Goal: Communication & Community: Answer question/provide support

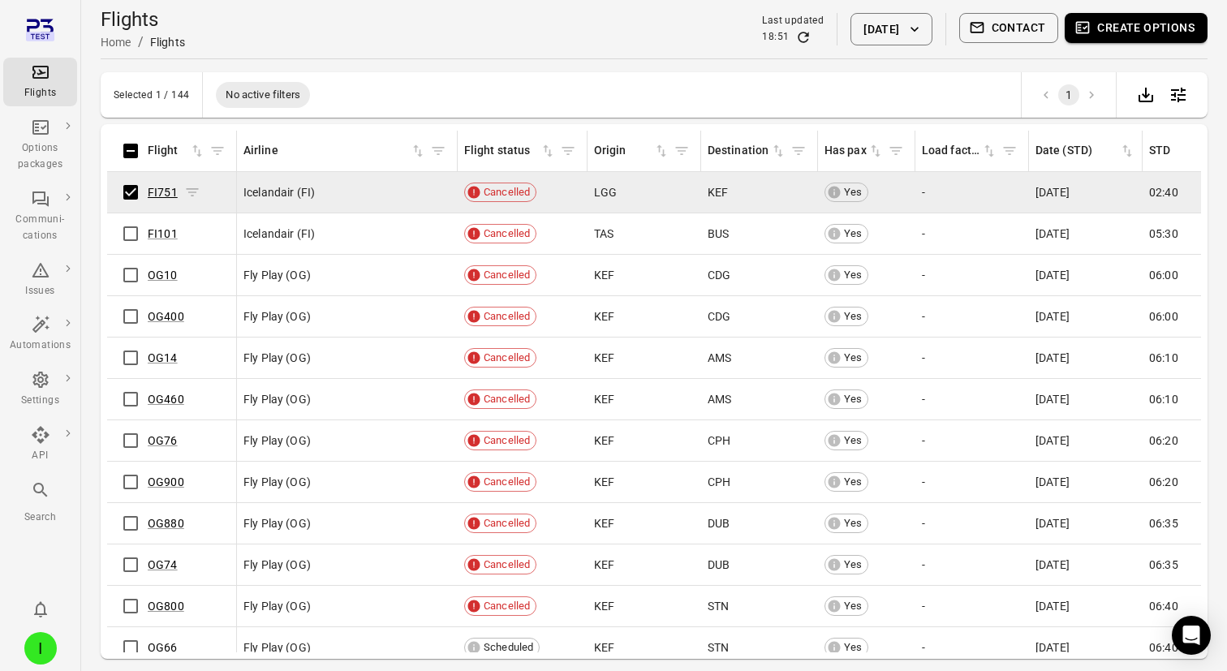
click at [160, 188] on link "FI751" at bounding box center [163, 192] width 30 height 13
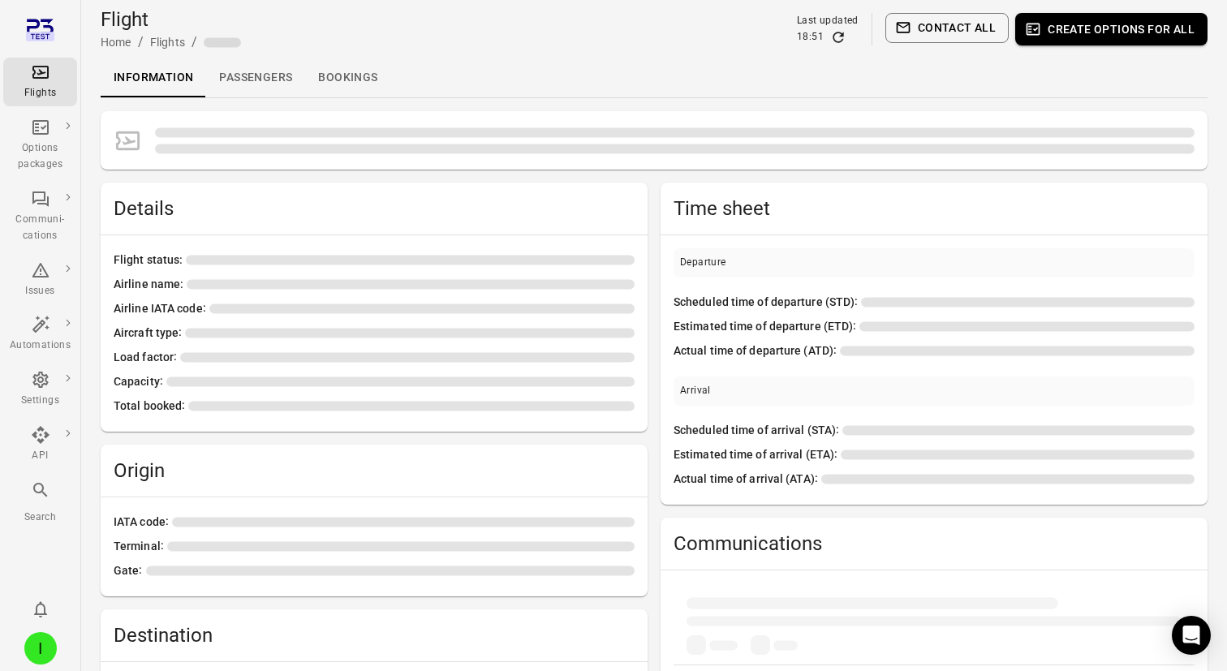
click at [242, 84] on link "Passengers" at bounding box center [255, 77] width 99 height 39
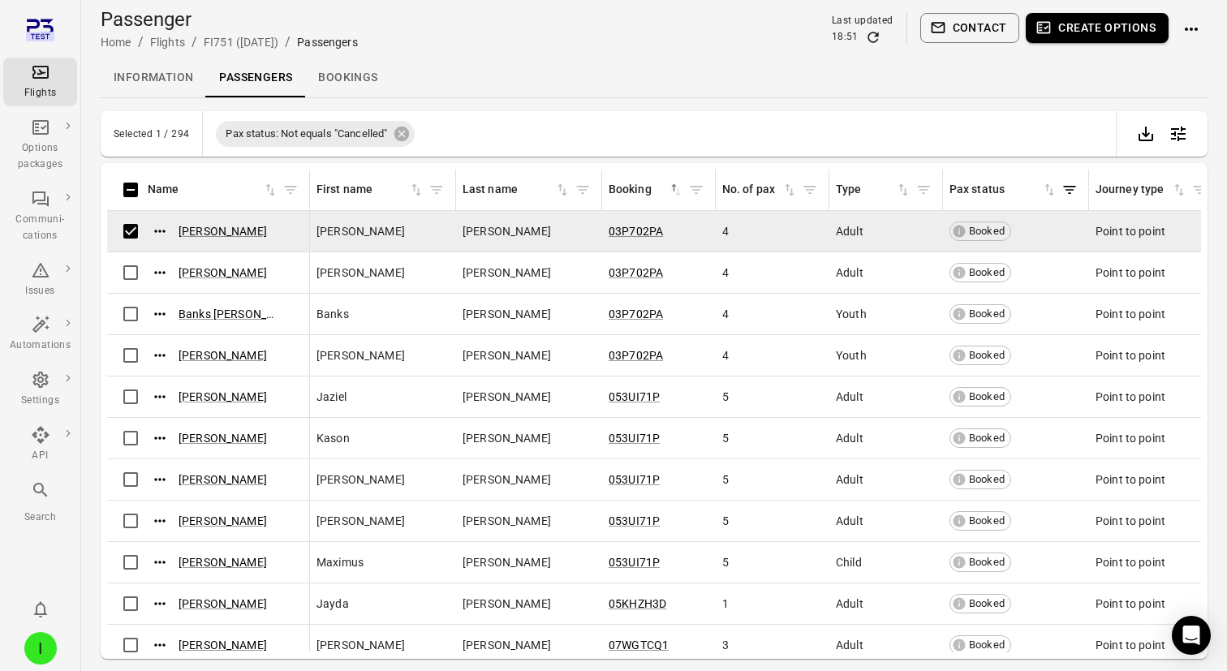
click at [968, 27] on button "Contact" at bounding box center [970, 28] width 100 height 30
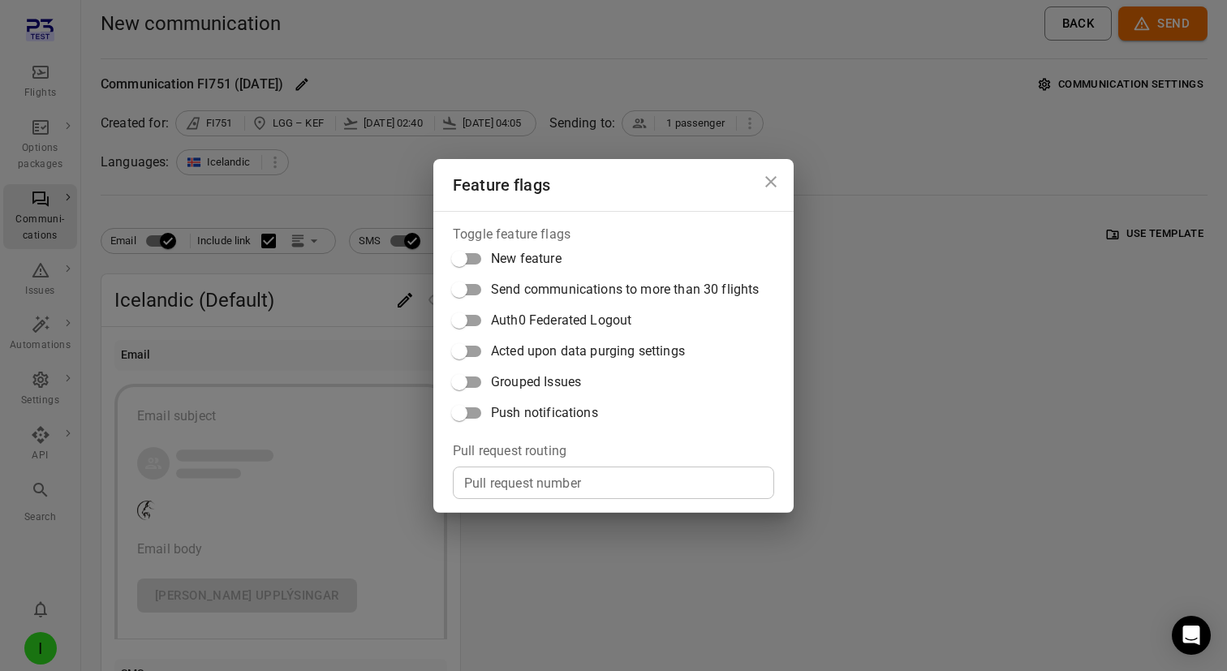
click at [563, 413] on span "Push notifications" at bounding box center [544, 412] width 107 height 19
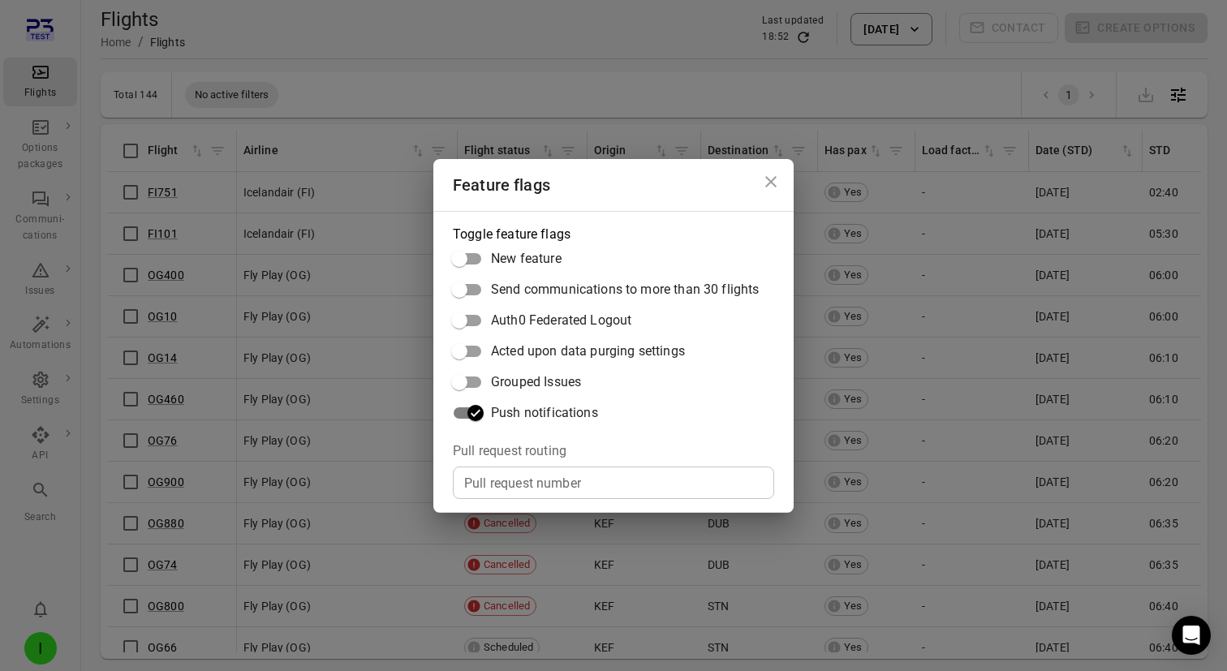
click at [147, 190] on div "Feature flags Toggle feature flags New feature Send communications to more than…" at bounding box center [613, 335] width 1227 height 671
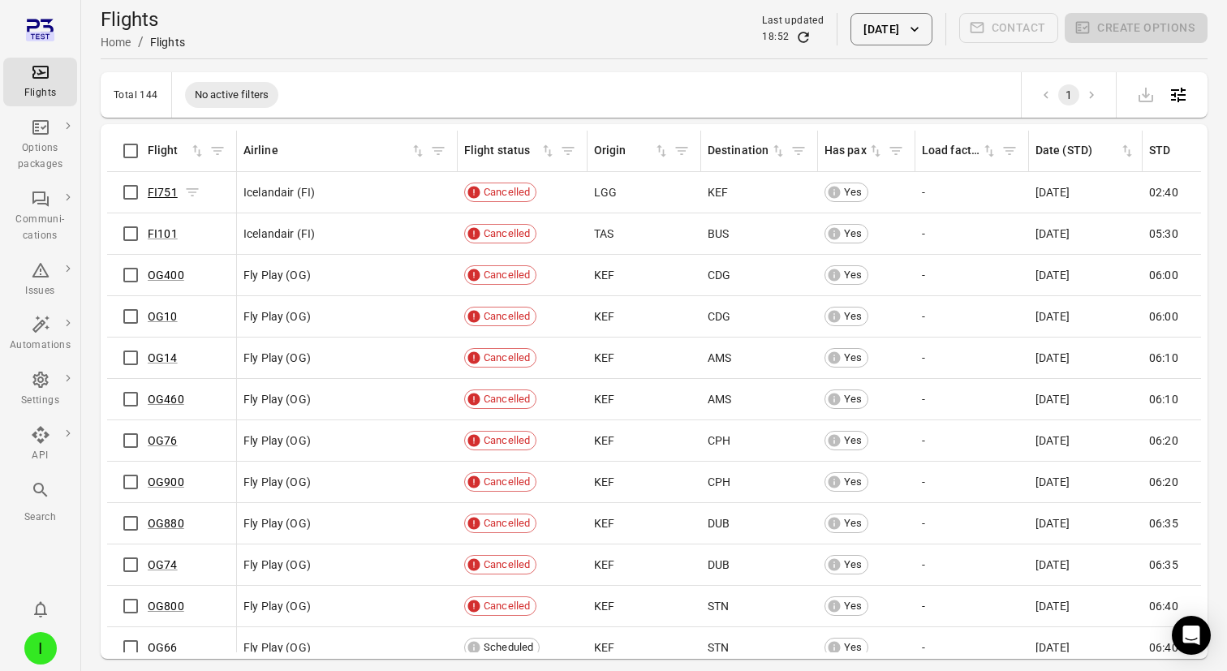
click at [155, 190] on link "FI751" at bounding box center [163, 192] width 30 height 13
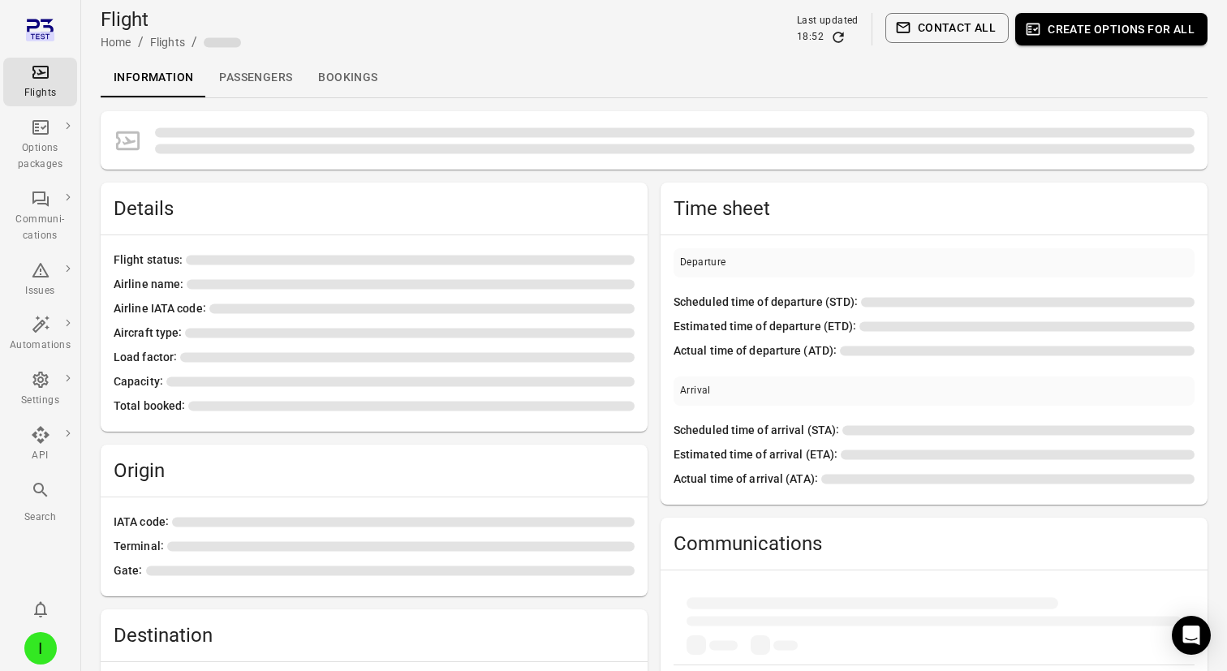
click at [253, 76] on link "Passengers" at bounding box center [255, 77] width 99 height 39
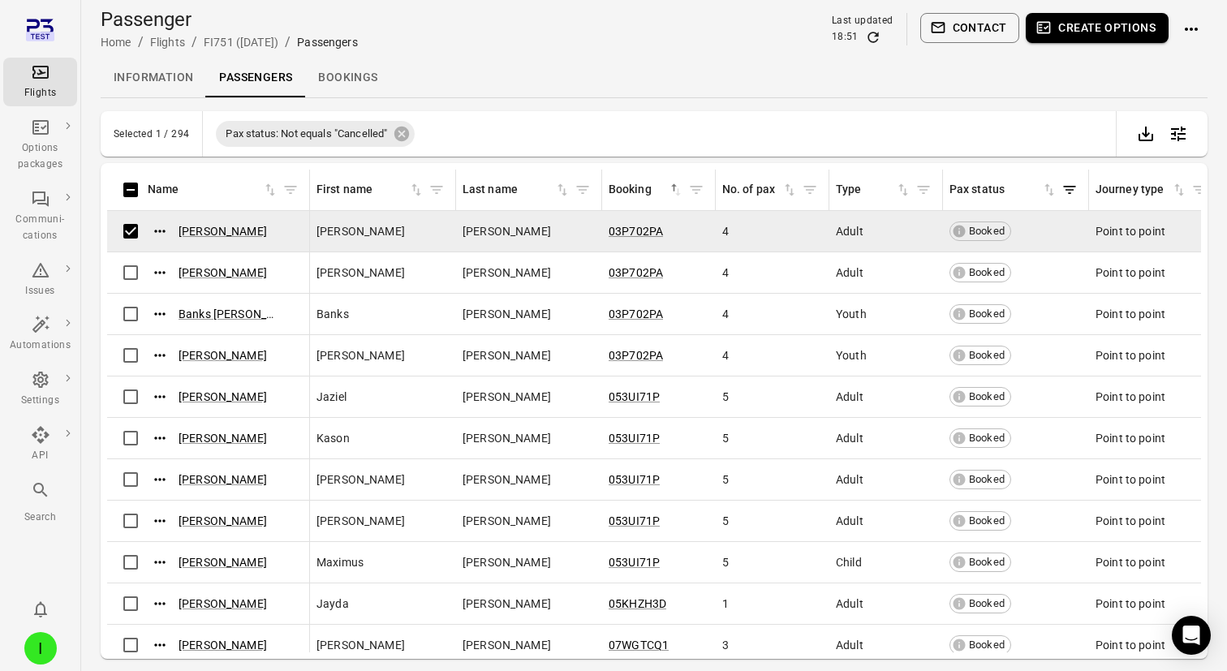
click at [1069, 27] on button "Create options" at bounding box center [1097, 28] width 143 height 30
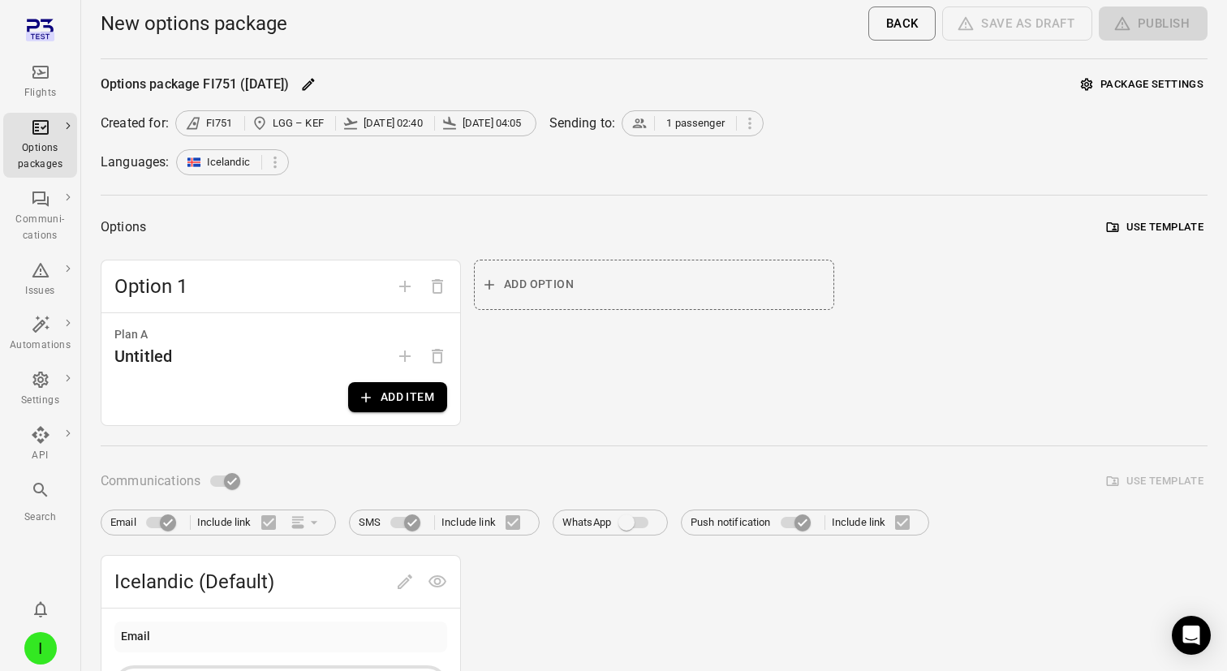
click at [405, 399] on button "Add item" at bounding box center [397, 397] width 99 height 30
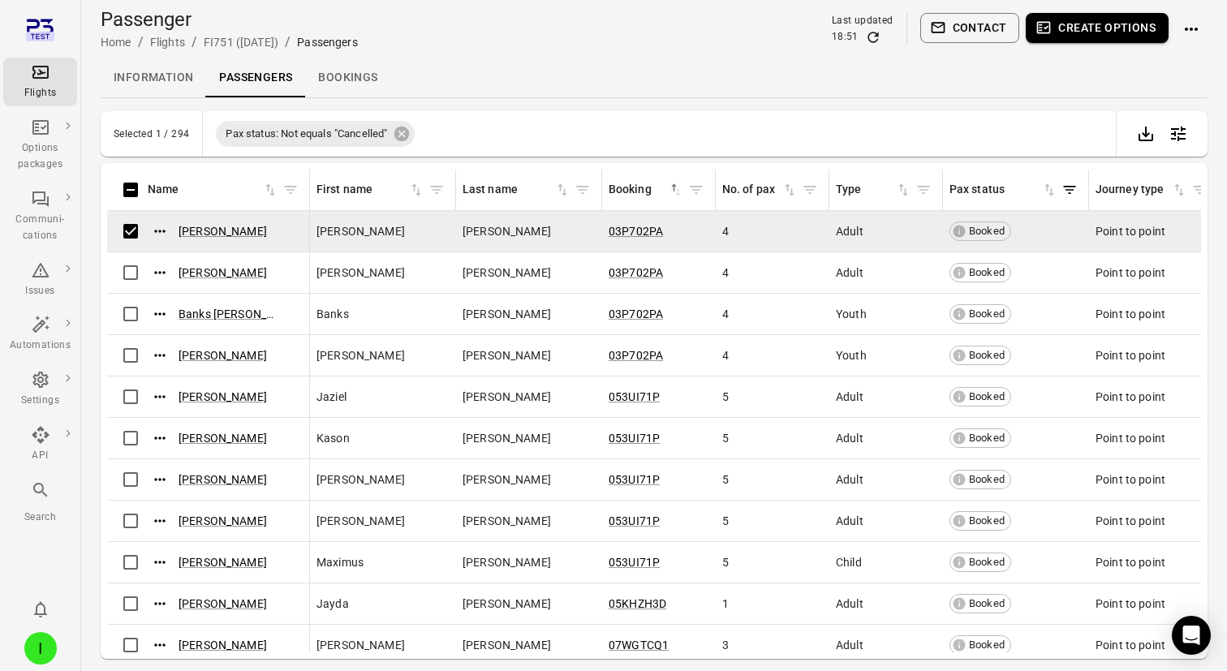
click at [961, 33] on button "Contact" at bounding box center [970, 28] width 100 height 30
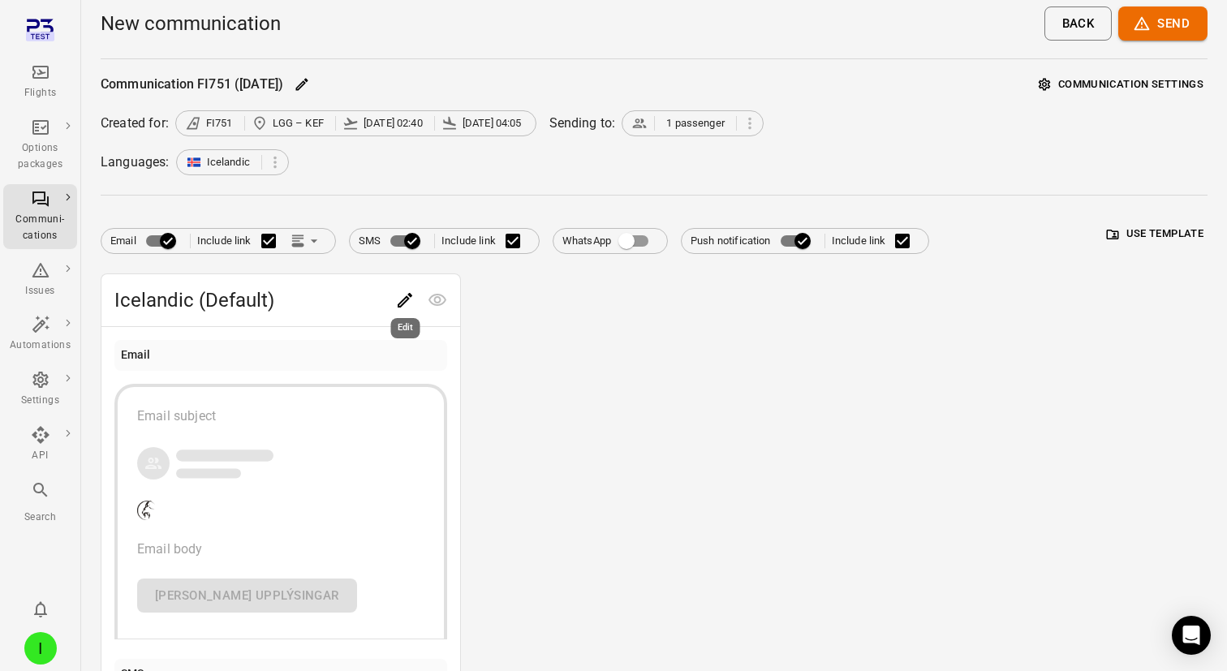
click at [399, 304] on icon "Edit" at bounding box center [404, 300] width 19 height 19
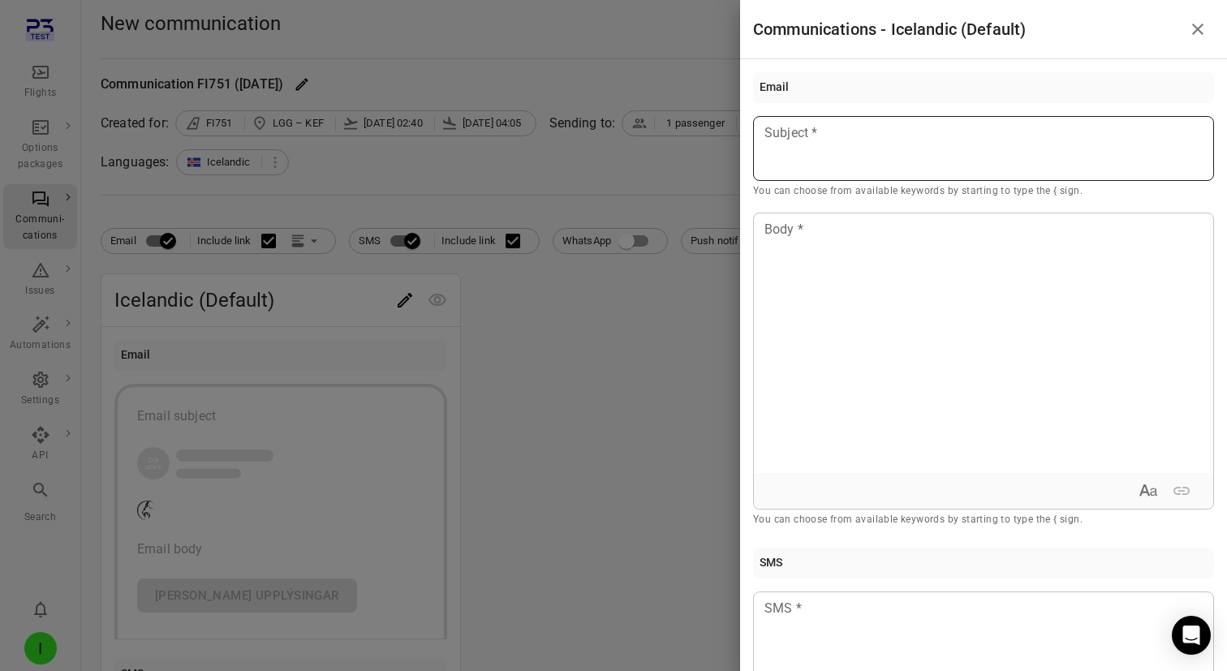
click at [922, 123] on p at bounding box center [983, 132] width 437 height 19
click at [894, 190] on div "Example: [PERSON_NAME]" at bounding box center [856, 195] width 137 height 16
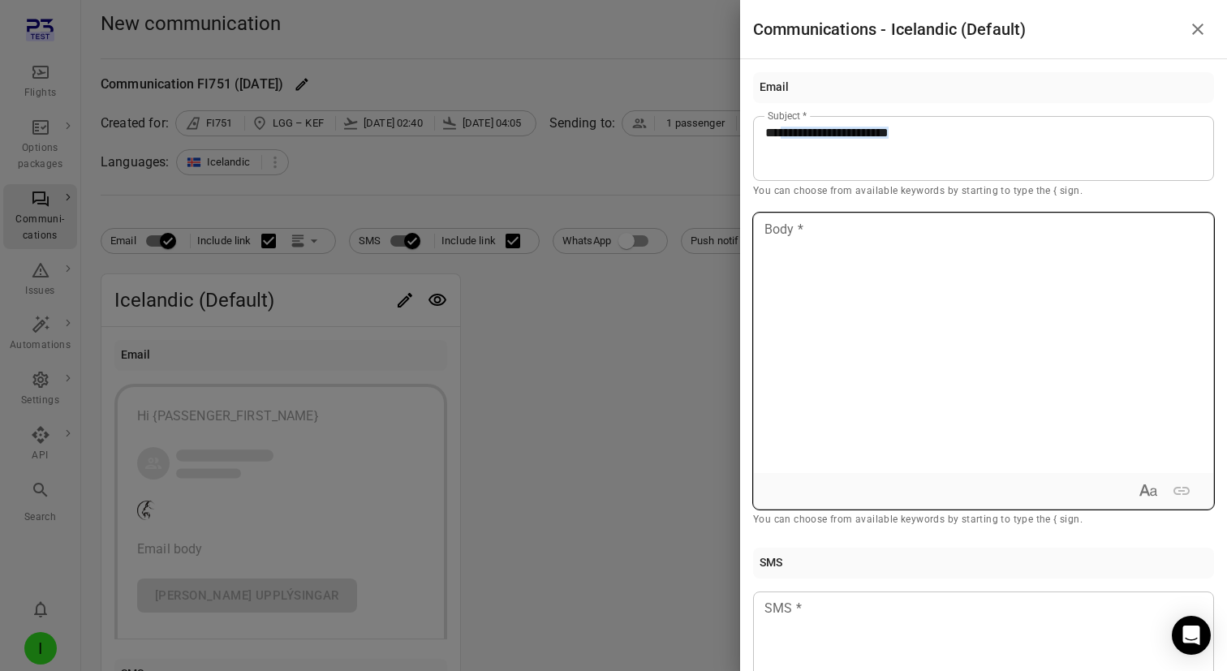
click at [874, 307] on div at bounding box center [983, 343] width 459 height 260
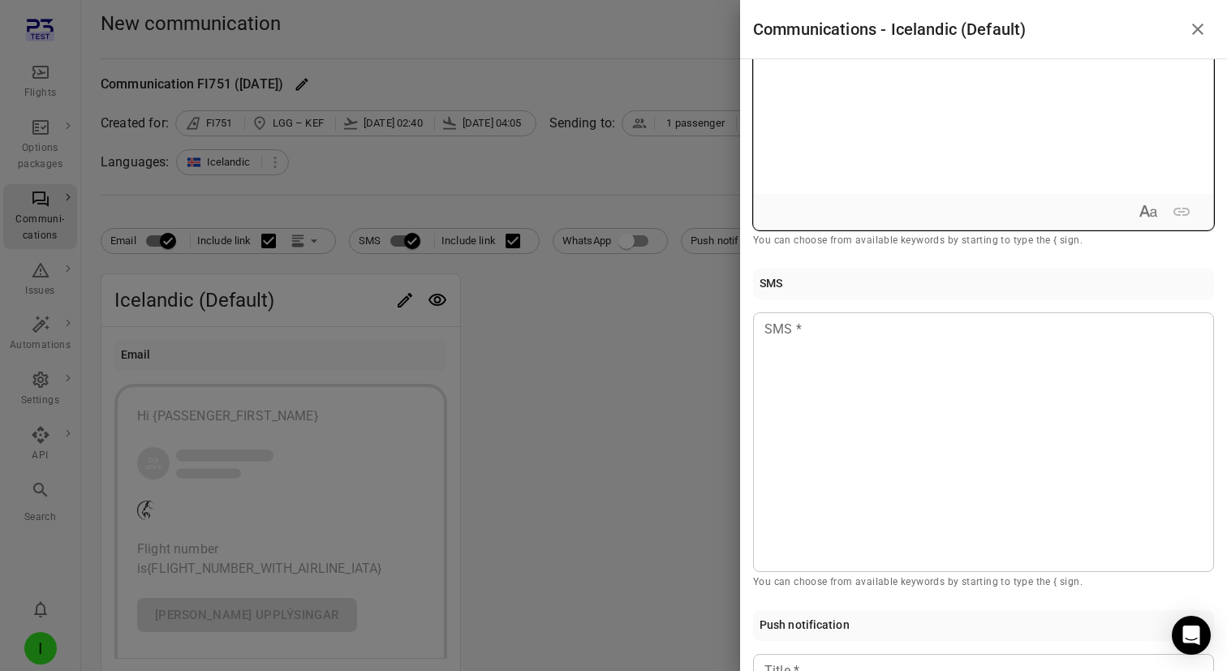
scroll to position [403, 0]
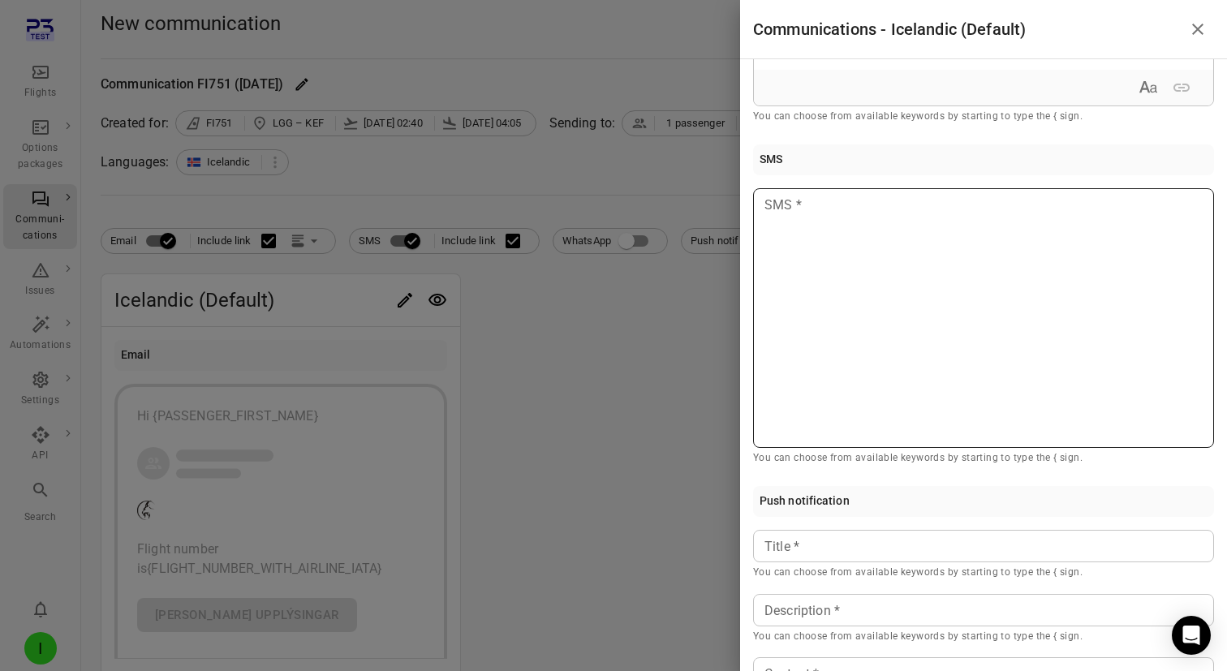
click at [939, 372] on div at bounding box center [983, 318] width 461 height 260
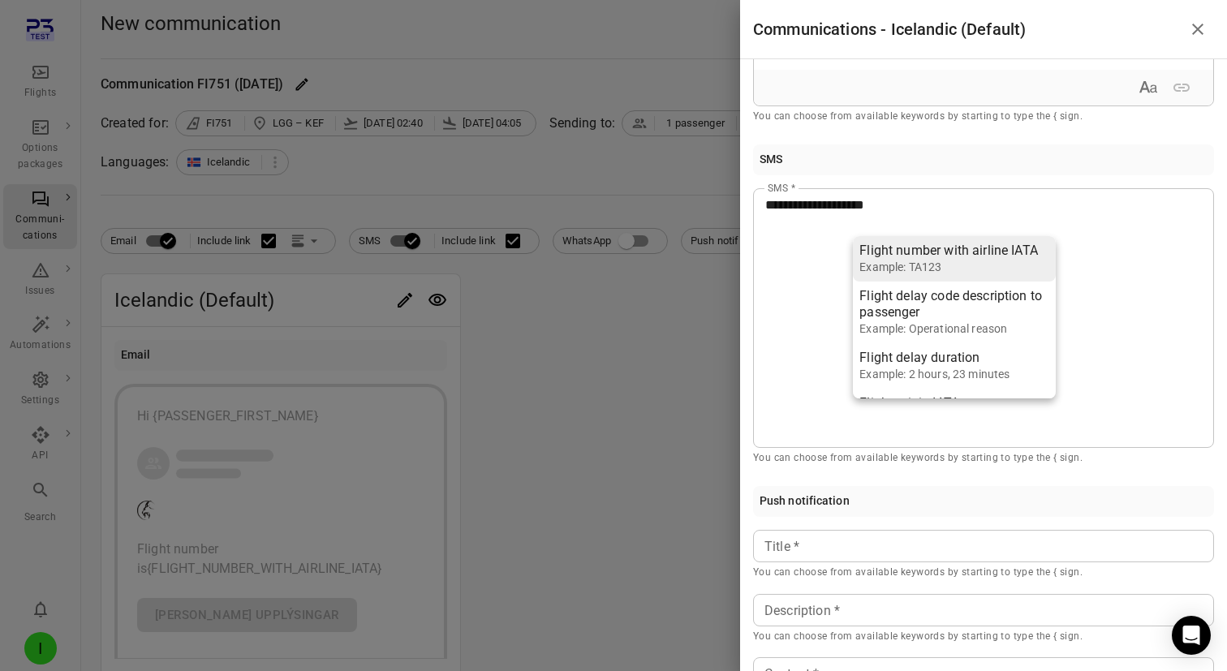
click at [980, 261] on div "Example: TA123" at bounding box center [949, 267] width 179 height 16
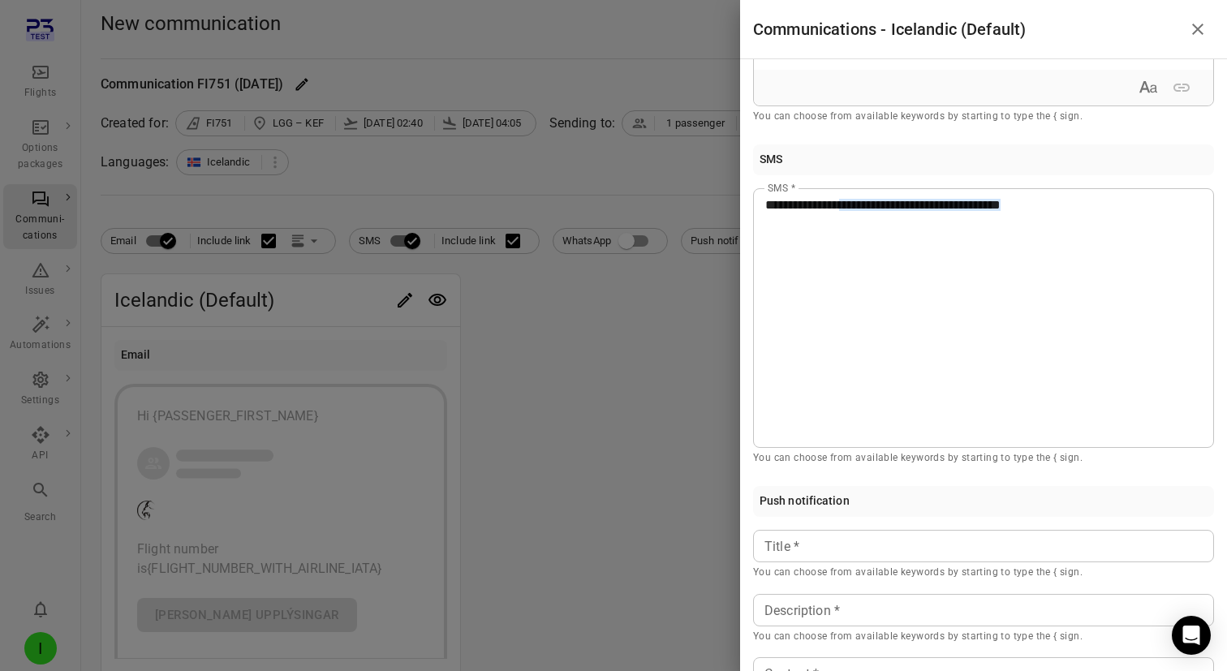
scroll to position [718, 0]
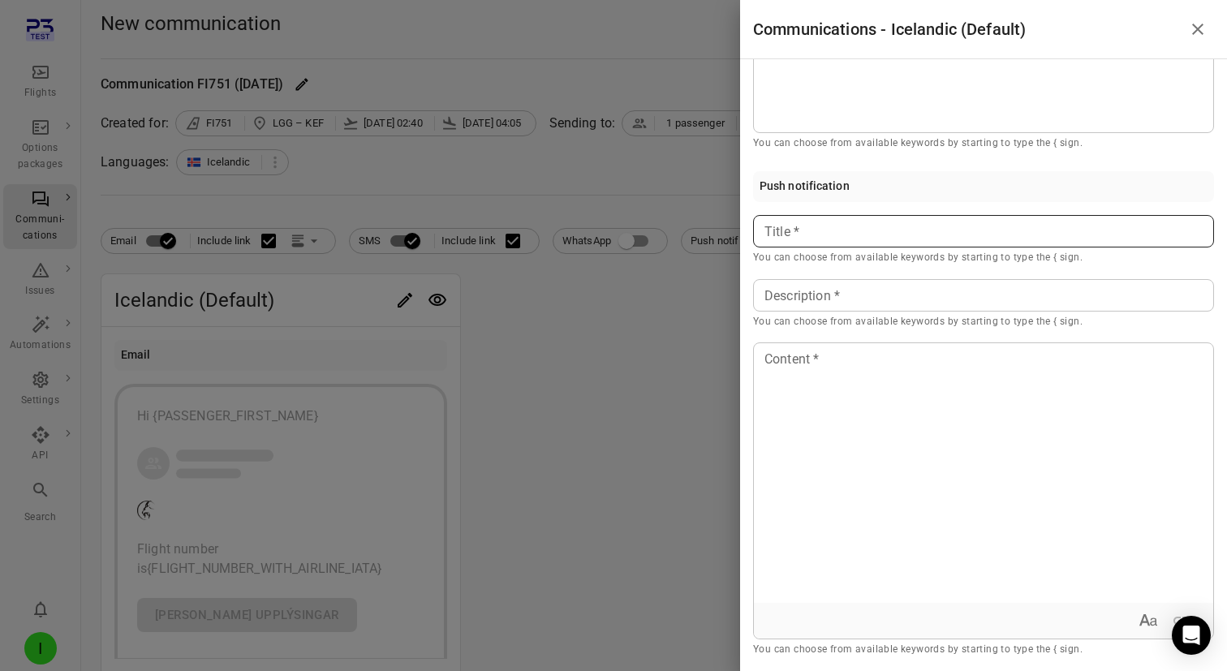
click at [832, 215] on div at bounding box center [983, 231] width 461 height 32
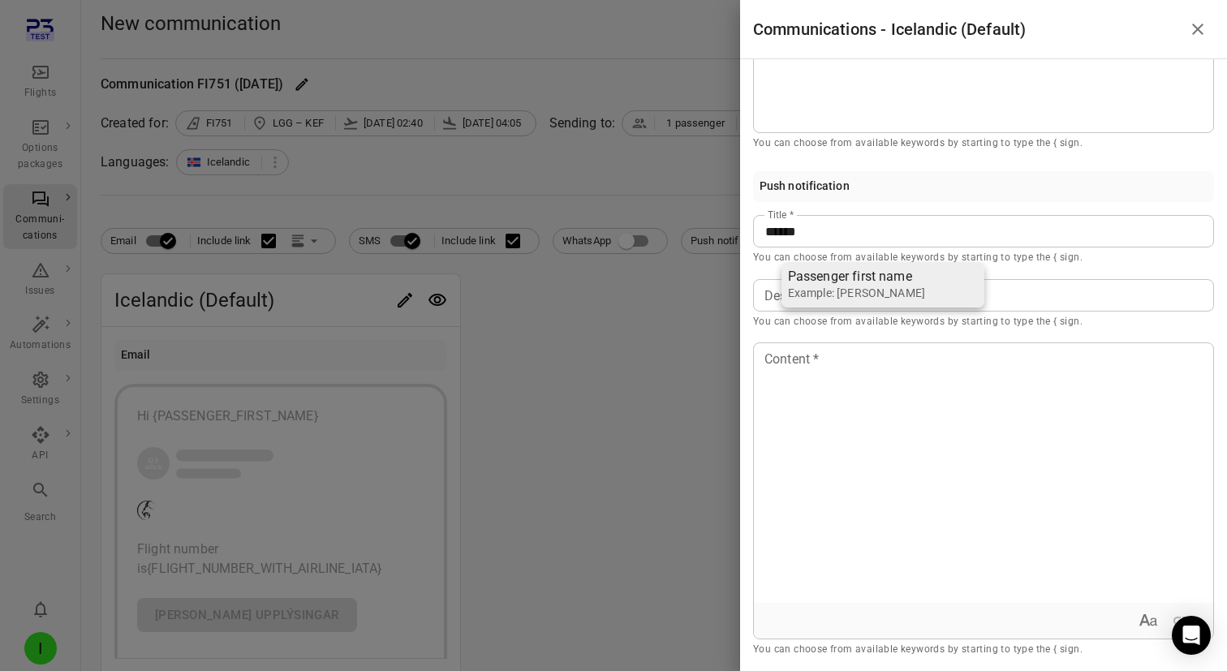
click at [824, 273] on div "Passenger first name" at bounding box center [856, 277] width 137 height 16
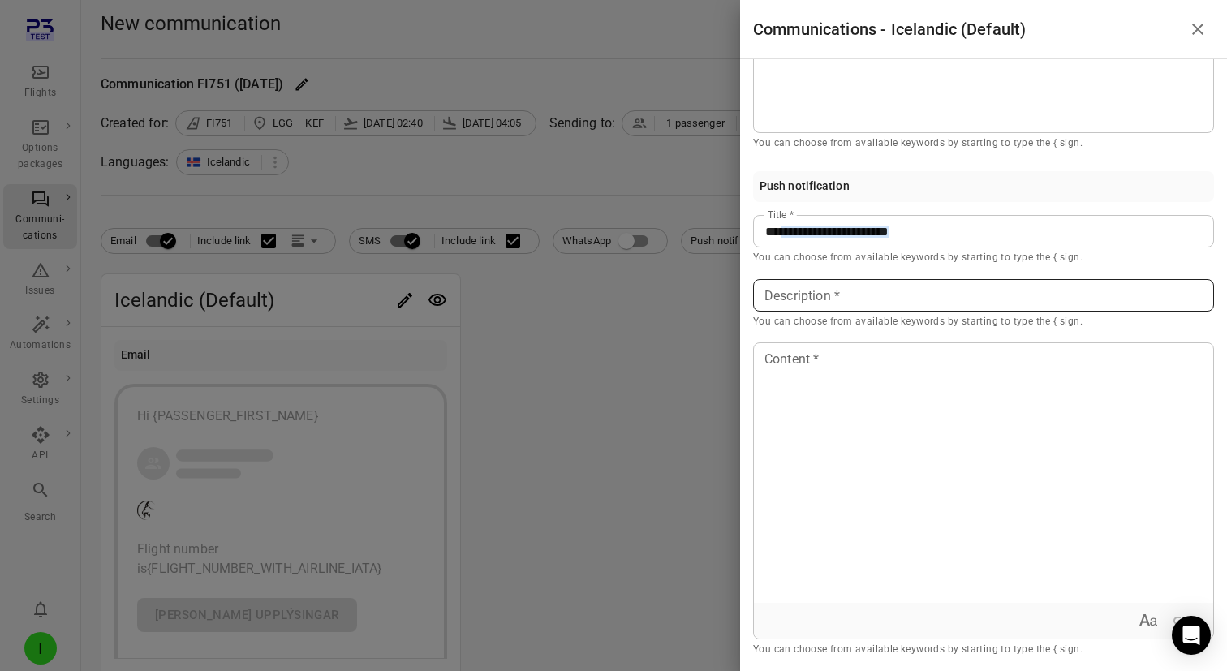
click at [815, 291] on div "Description Description * You can choose from available keywords by starting to…" at bounding box center [983, 304] width 461 height 51
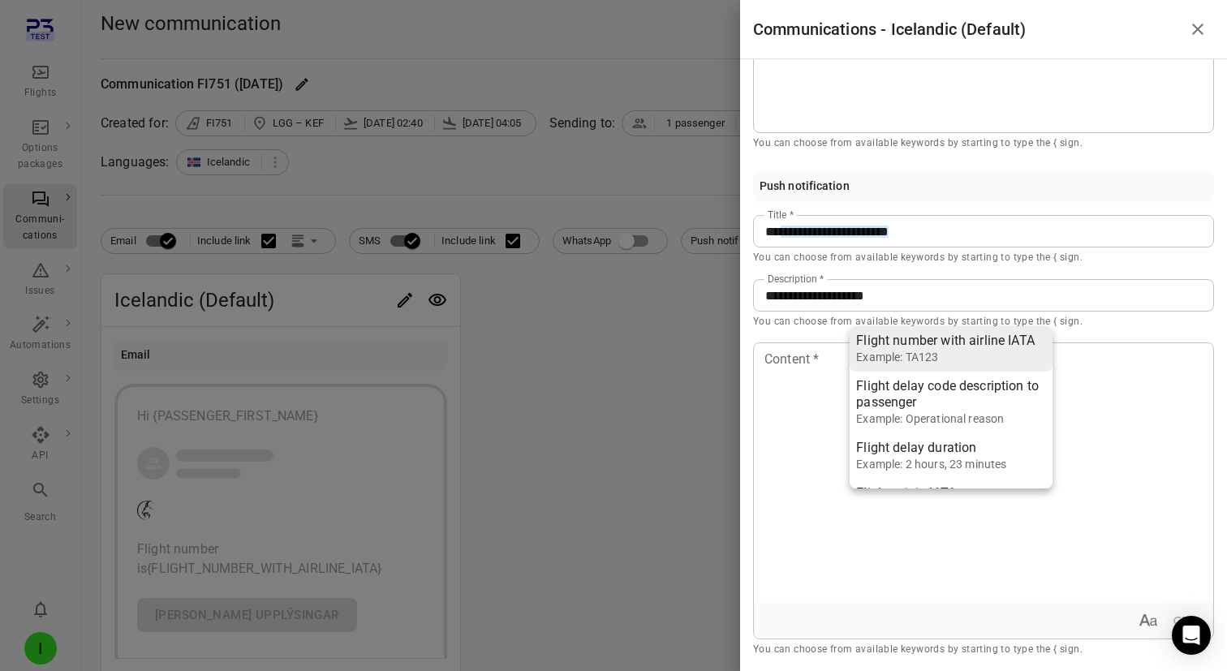
click at [928, 352] on div "Example: TA123" at bounding box center [945, 357] width 179 height 16
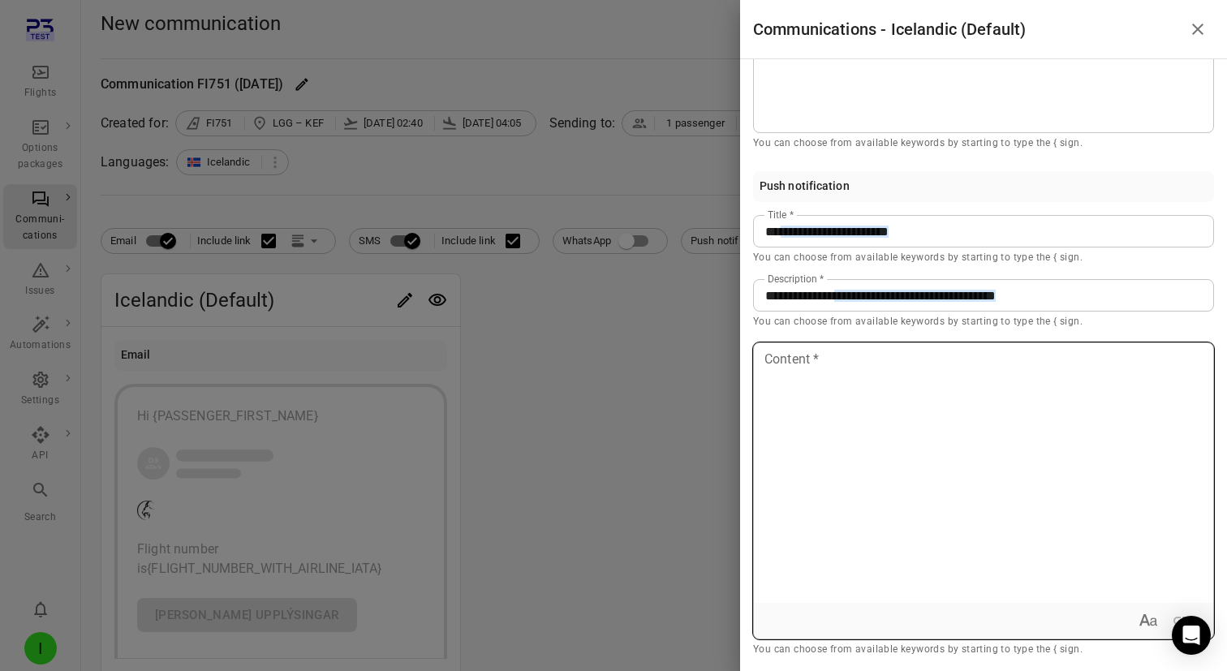
click at [883, 421] on div at bounding box center [983, 473] width 459 height 260
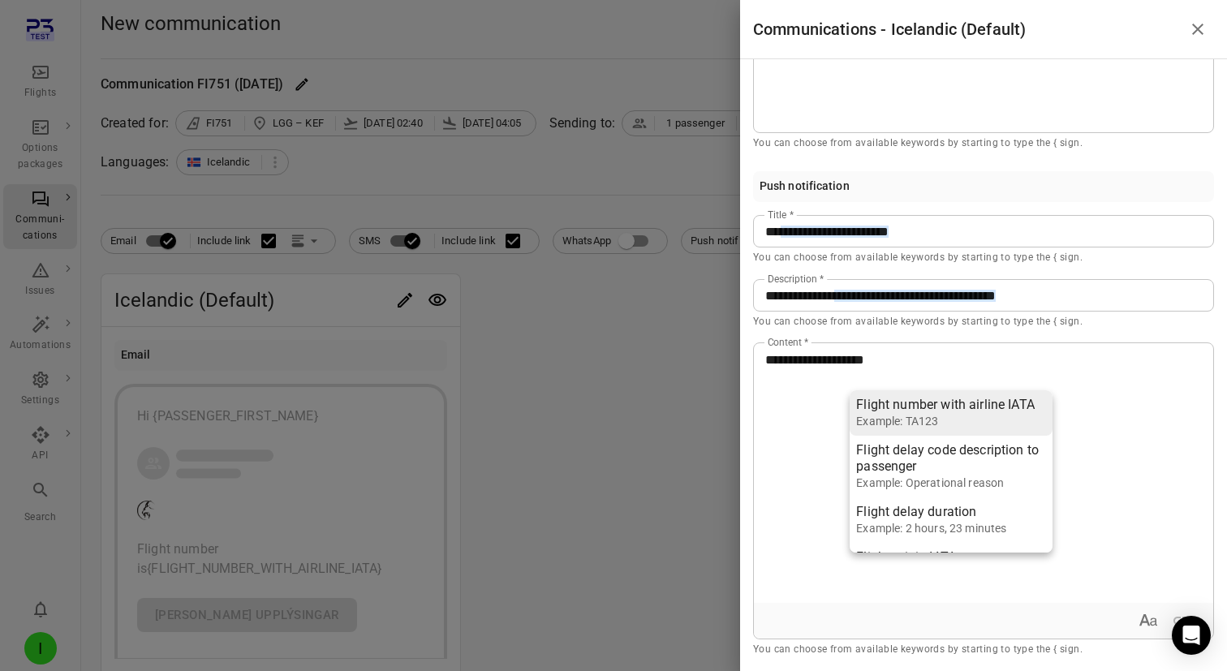
click at [913, 411] on div "Flight number with airline IATA" at bounding box center [945, 405] width 179 height 16
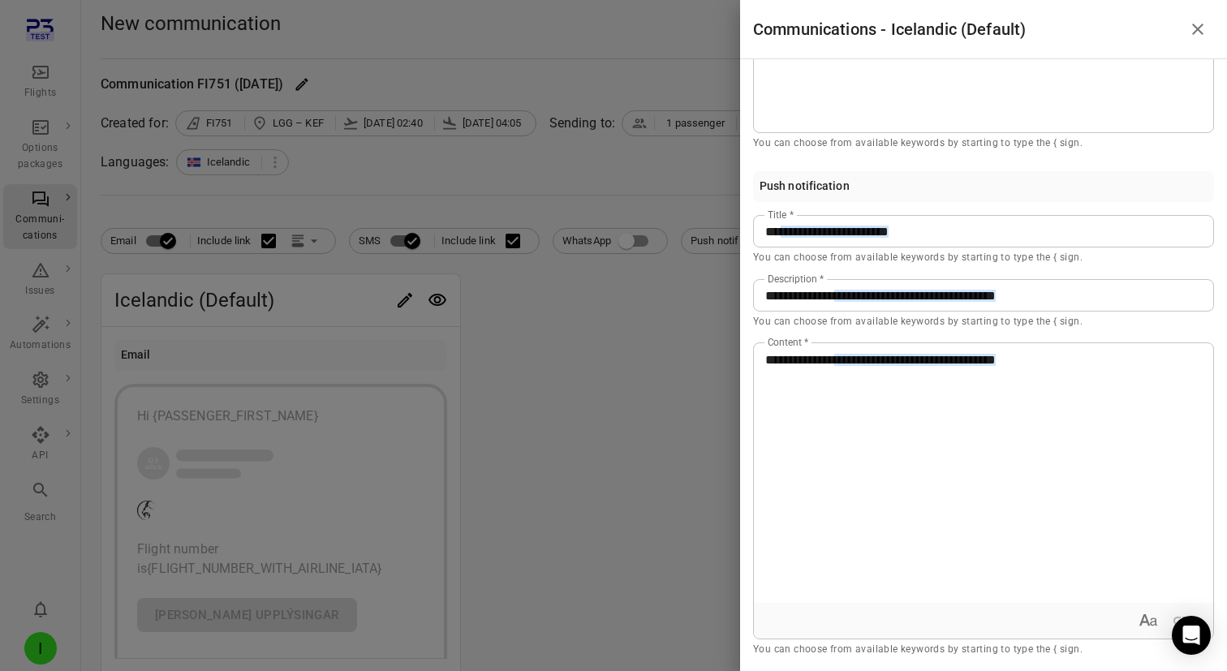
click at [670, 378] on div at bounding box center [613, 335] width 1227 height 671
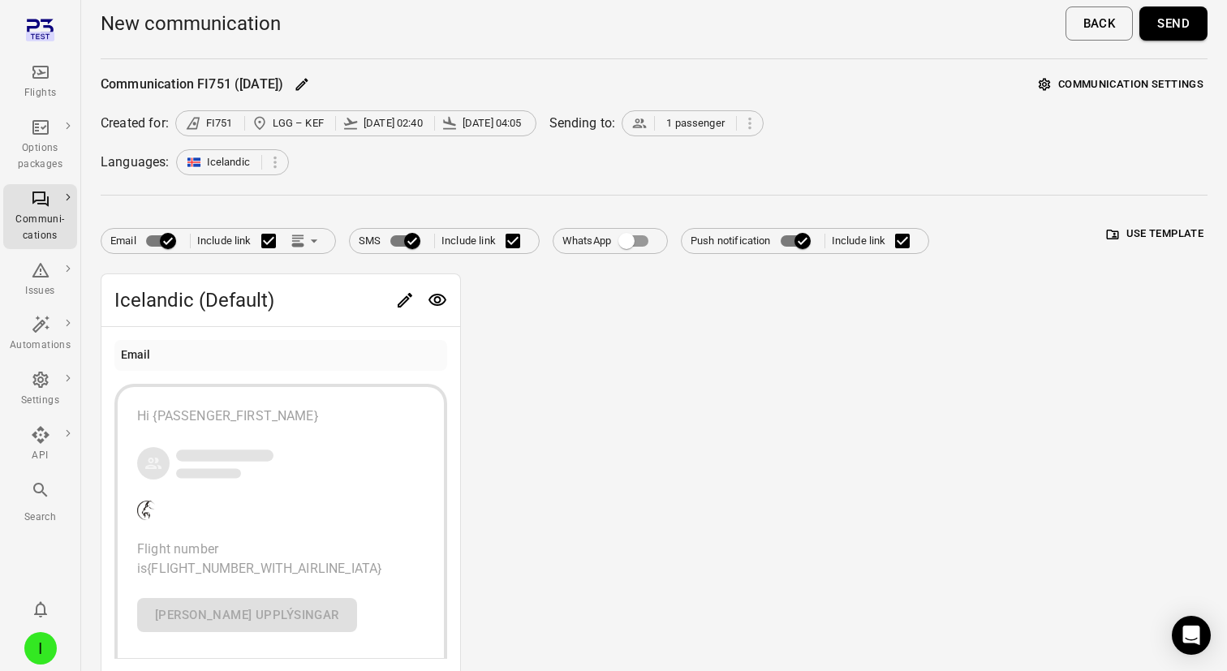
click at [1170, 24] on button "Send" at bounding box center [1174, 23] width 68 height 34
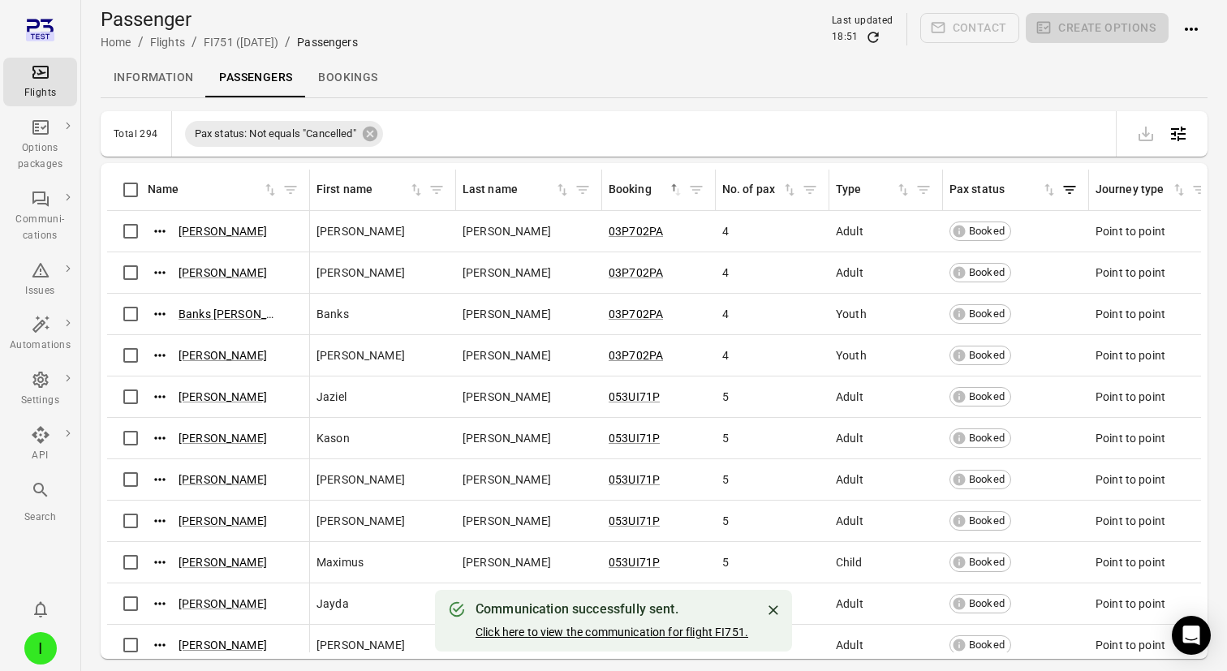
click at [688, 629] on link "Click here to view the communication for flight FI751." at bounding box center [612, 632] width 273 height 13
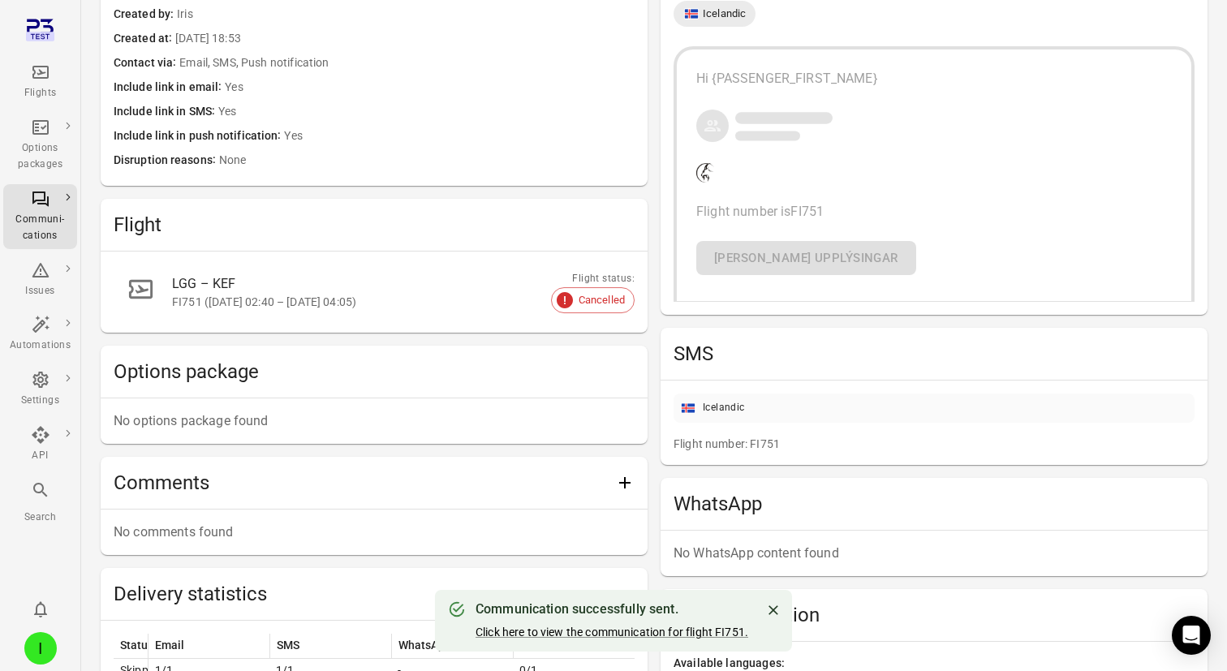
scroll to position [528, 0]
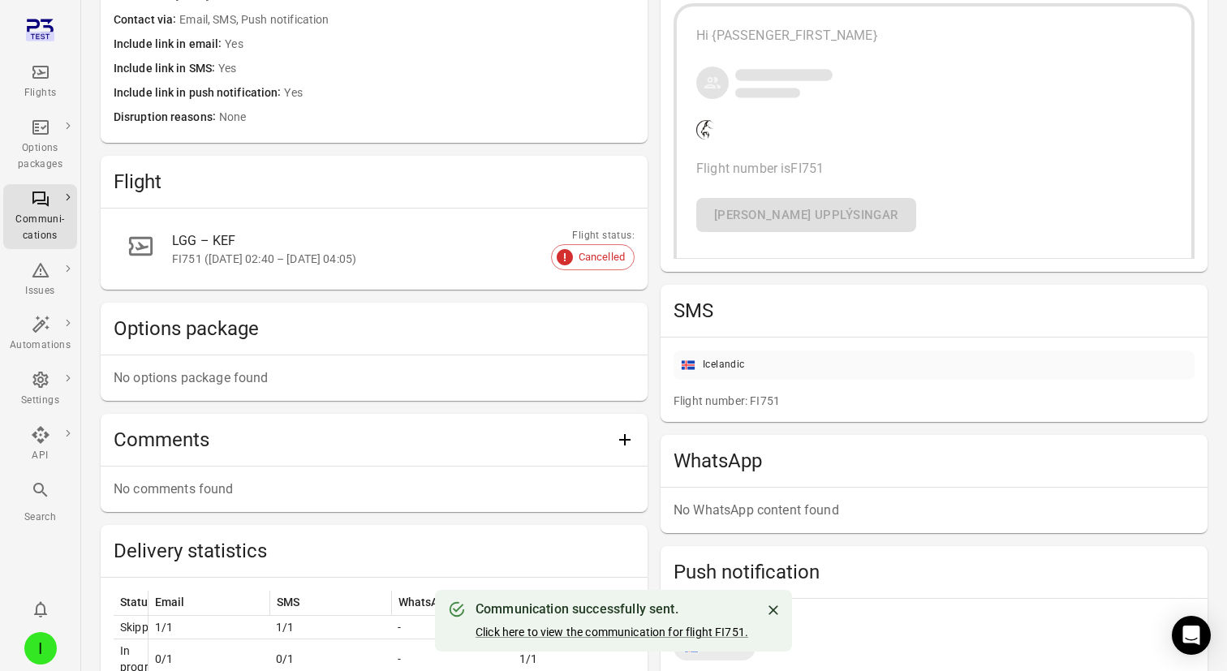
click at [661, 260] on div "Available languages: Icelandic Hi {PASSENGER_FIRST_NAME} Flight number is FI751…" at bounding box center [934, 97] width 547 height 350
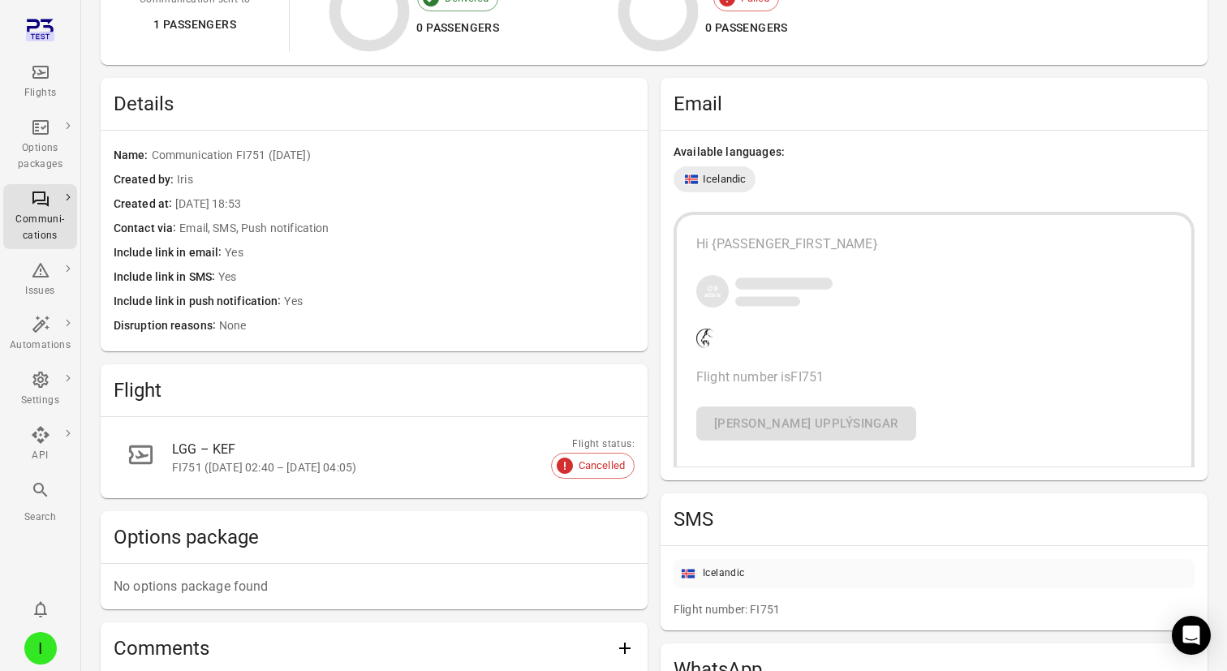
scroll to position [0, 0]
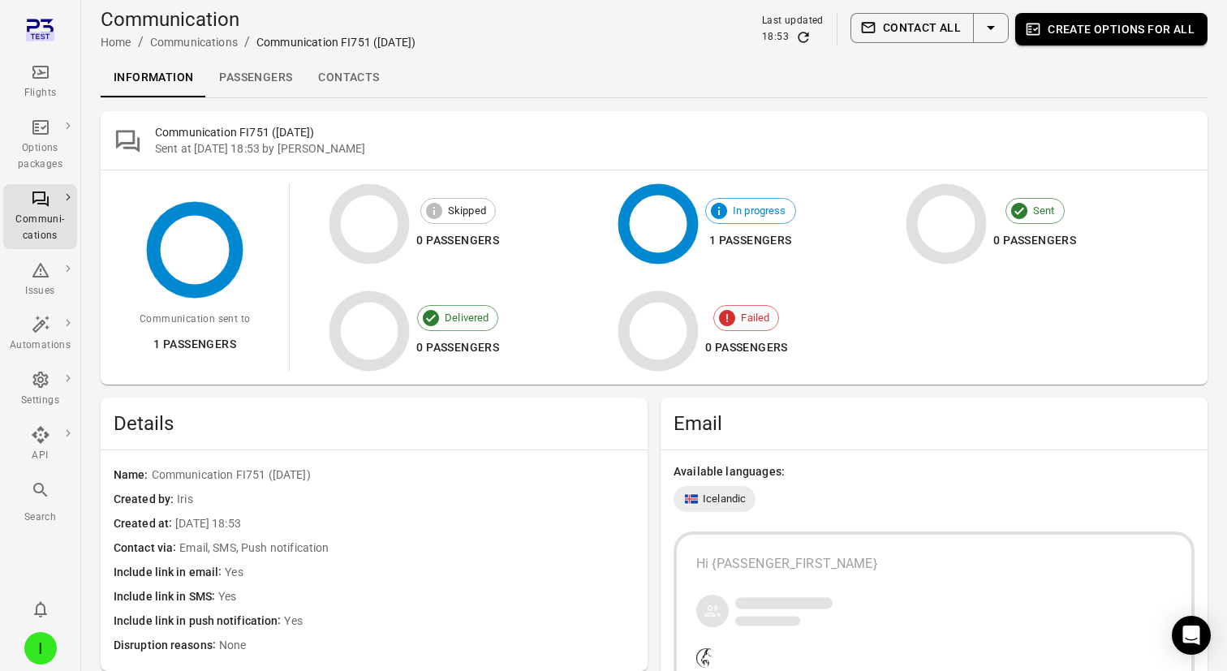
click at [51, 75] on div "Flights" at bounding box center [40, 81] width 61 height 39
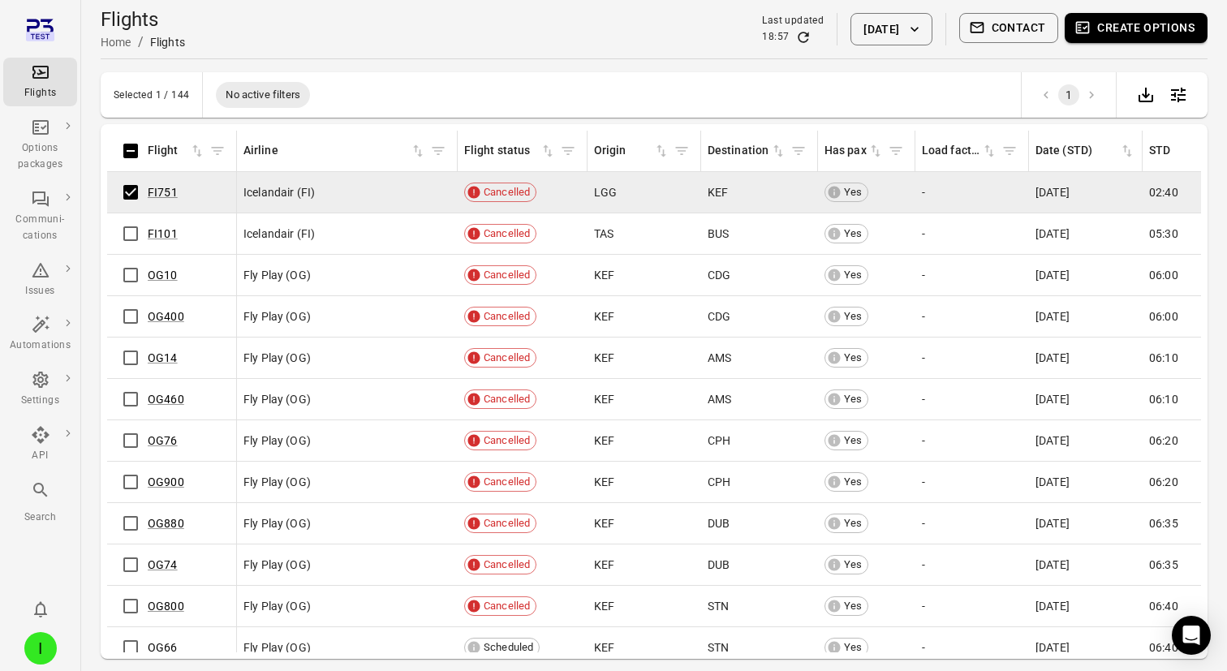
click at [1019, 32] on button "Contact" at bounding box center [1009, 28] width 100 height 30
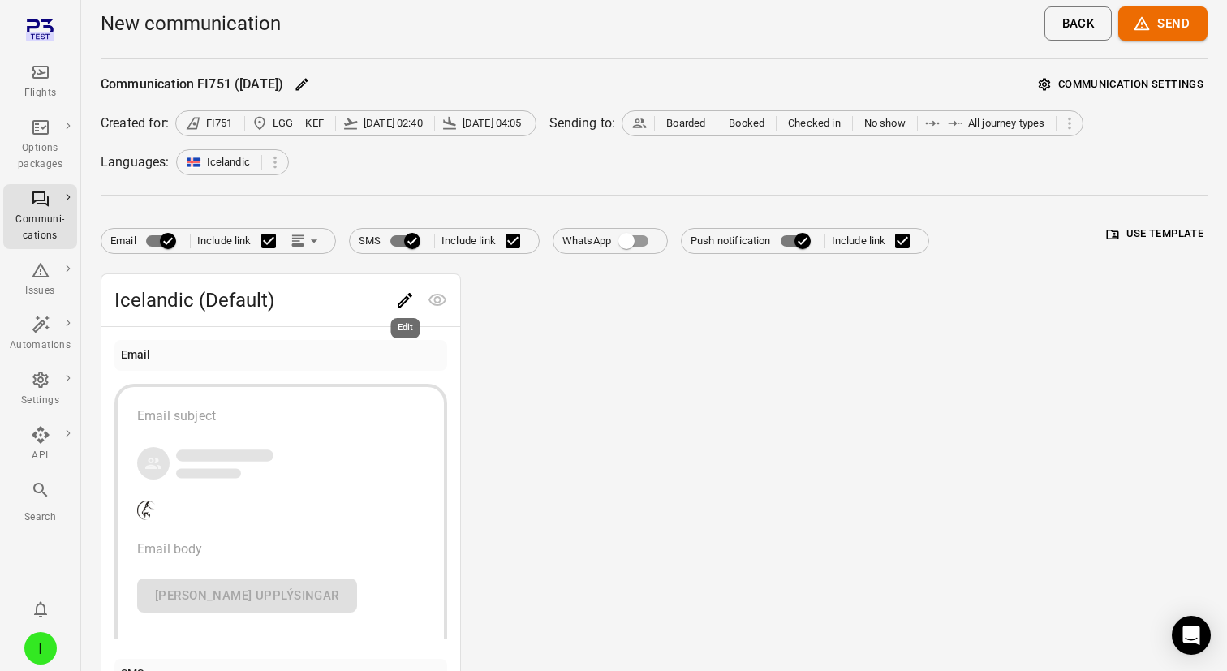
click at [399, 296] on icon "Edit" at bounding box center [404, 300] width 19 height 19
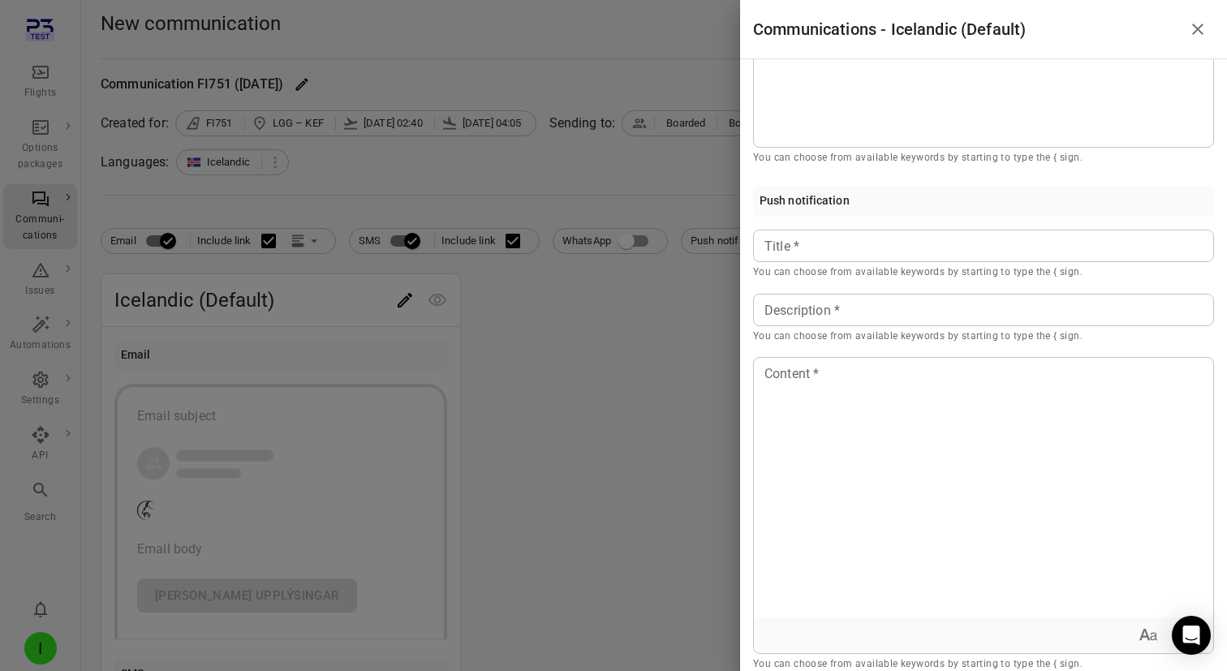
scroll to position [709, 0]
click at [614, 449] on div at bounding box center [613, 335] width 1227 height 671
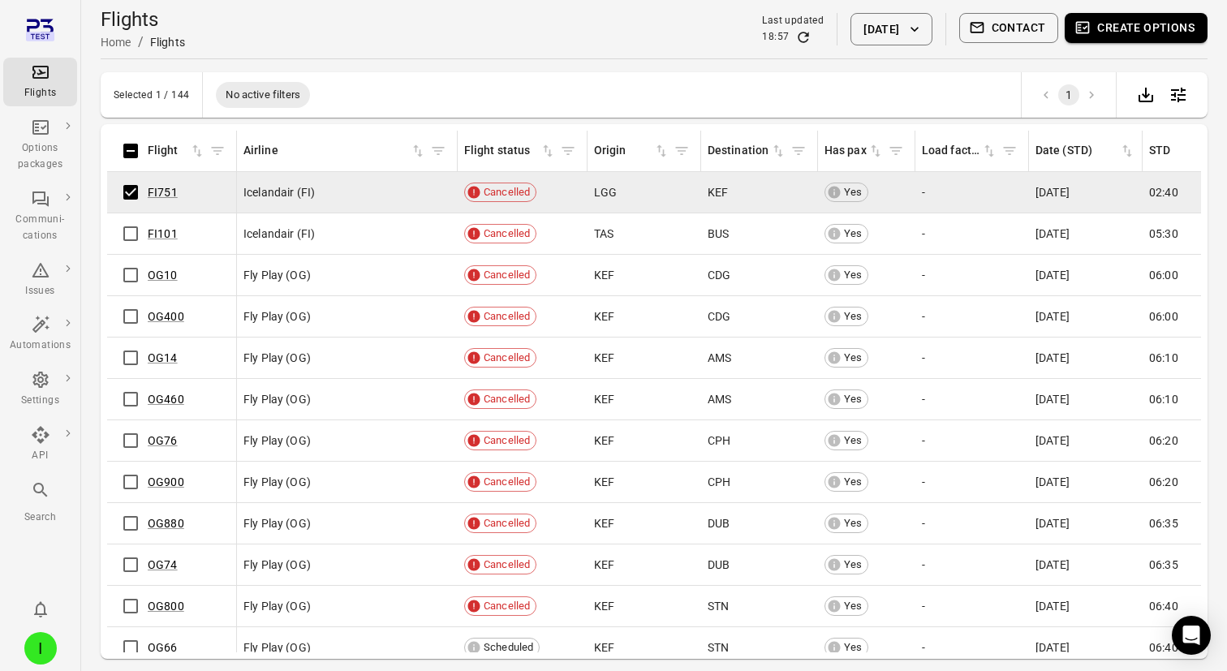
click at [1005, 27] on button "Contact" at bounding box center [1009, 28] width 100 height 30
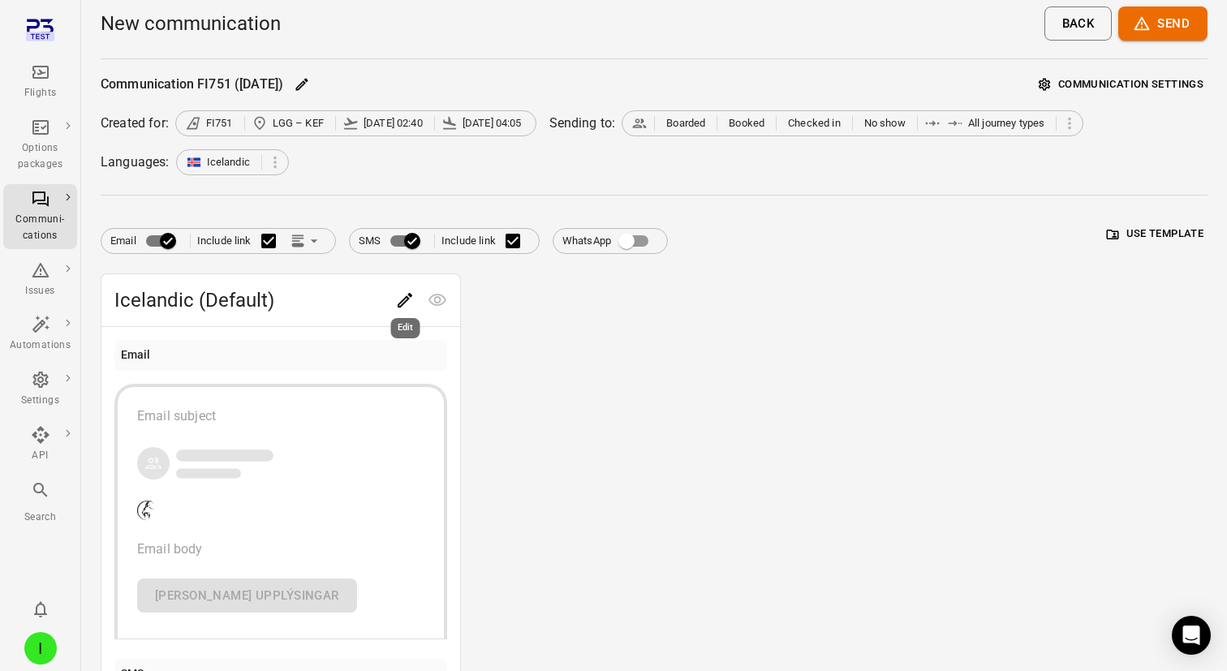
click at [402, 302] on icon "Edit" at bounding box center [404, 300] width 19 height 19
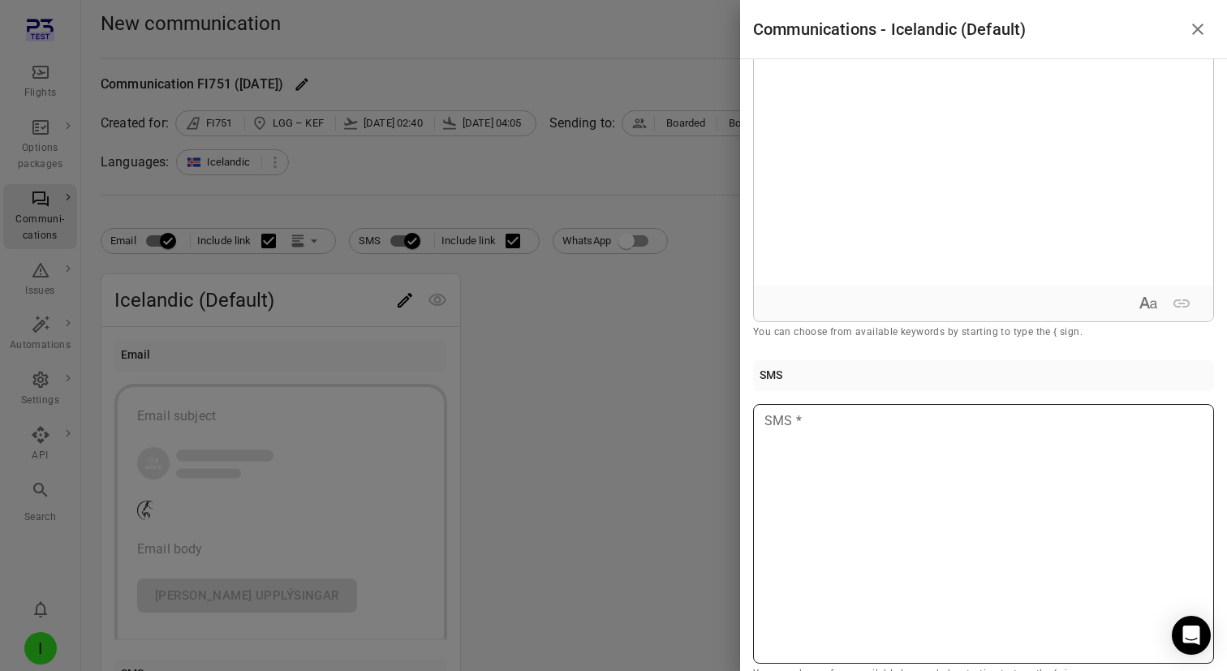
scroll to position [211, 0]
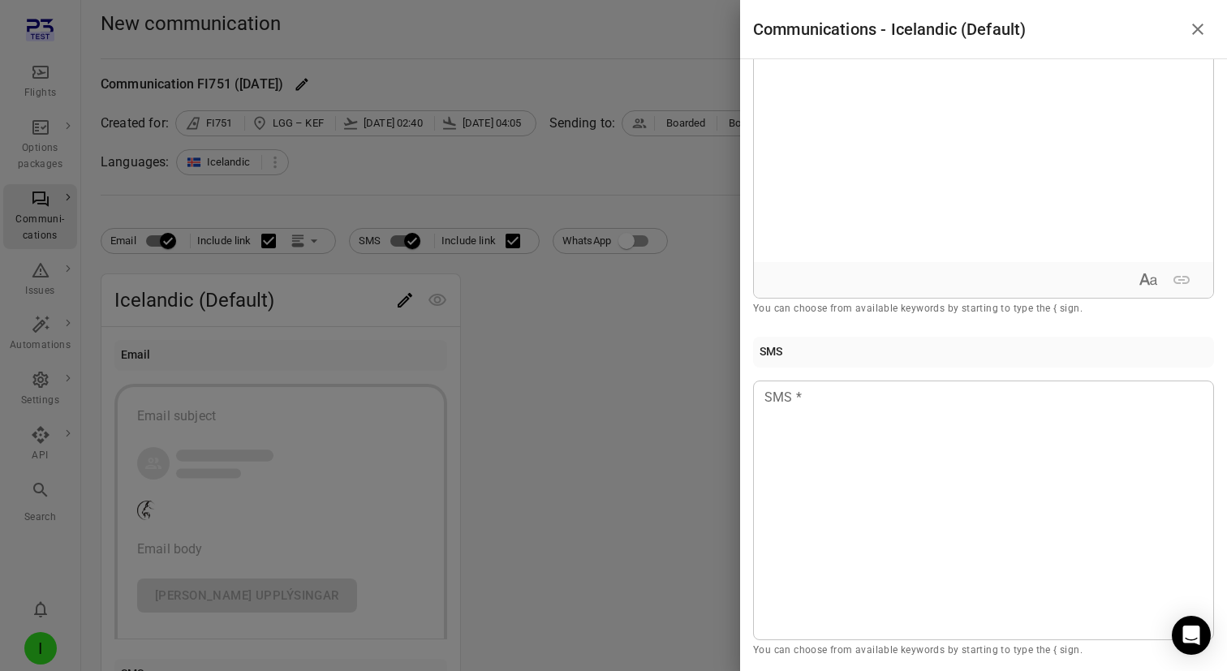
click at [584, 459] on div at bounding box center [613, 335] width 1227 height 671
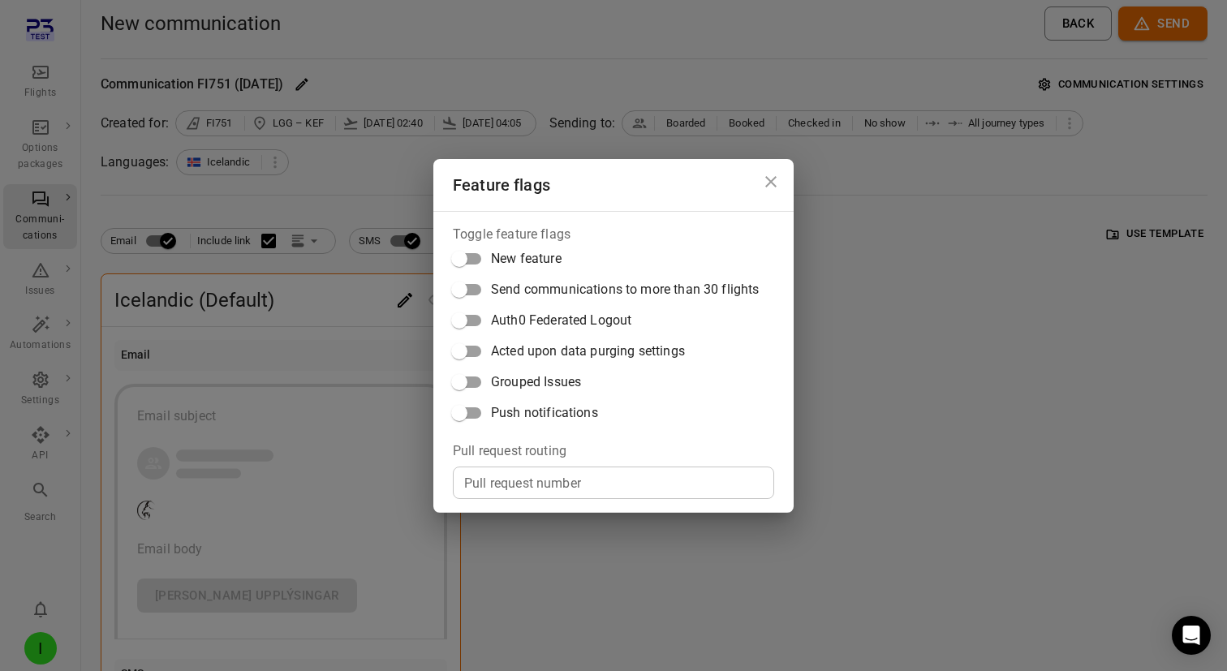
click at [568, 416] on span "Push notifications" at bounding box center [544, 412] width 107 height 19
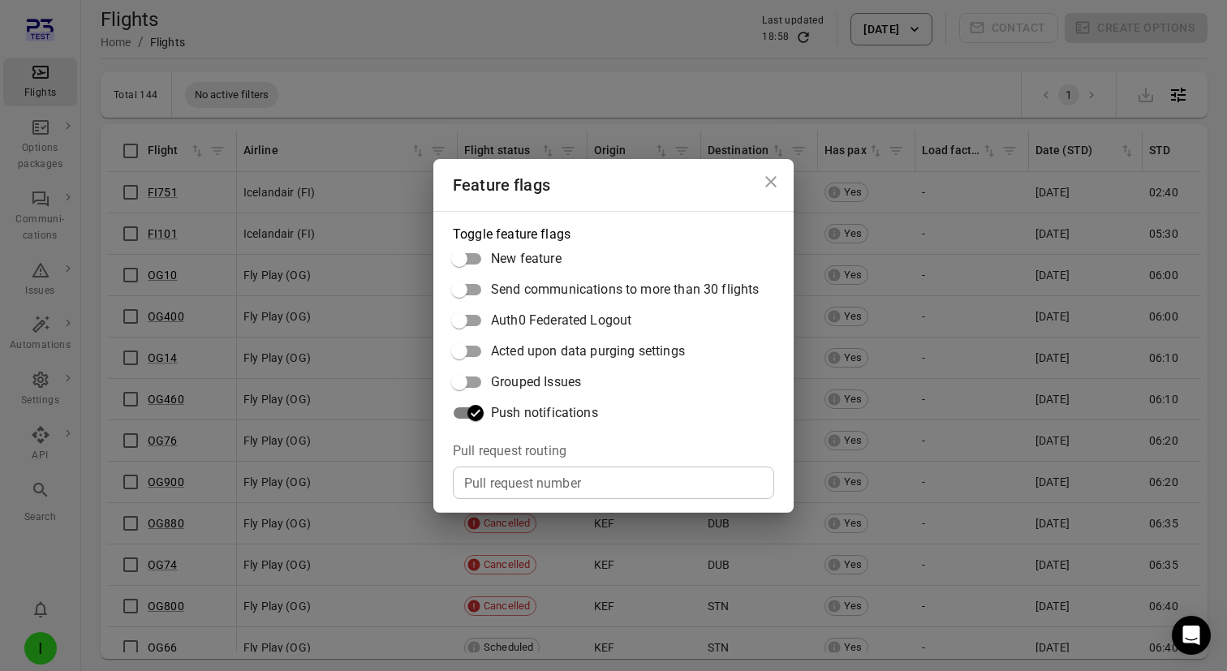
click at [197, 179] on div "Feature flags Toggle feature flags New feature Send communications to more than…" at bounding box center [613, 335] width 1227 height 671
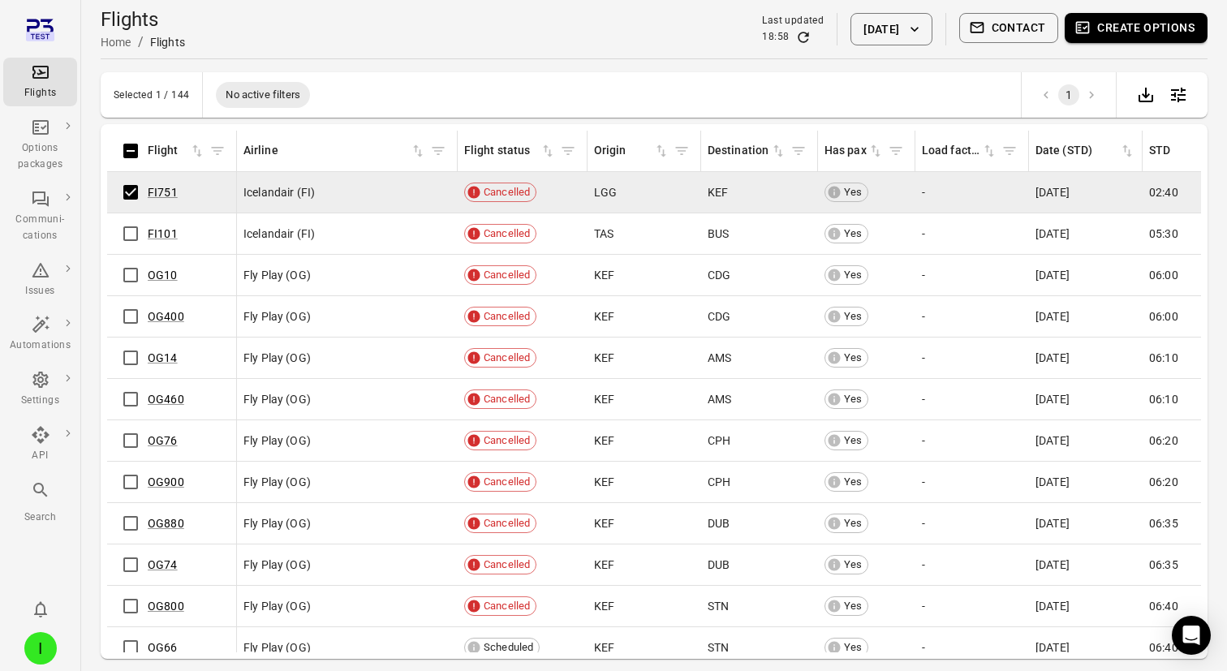
click at [1032, 24] on button "Contact" at bounding box center [1009, 28] width 100 height 30
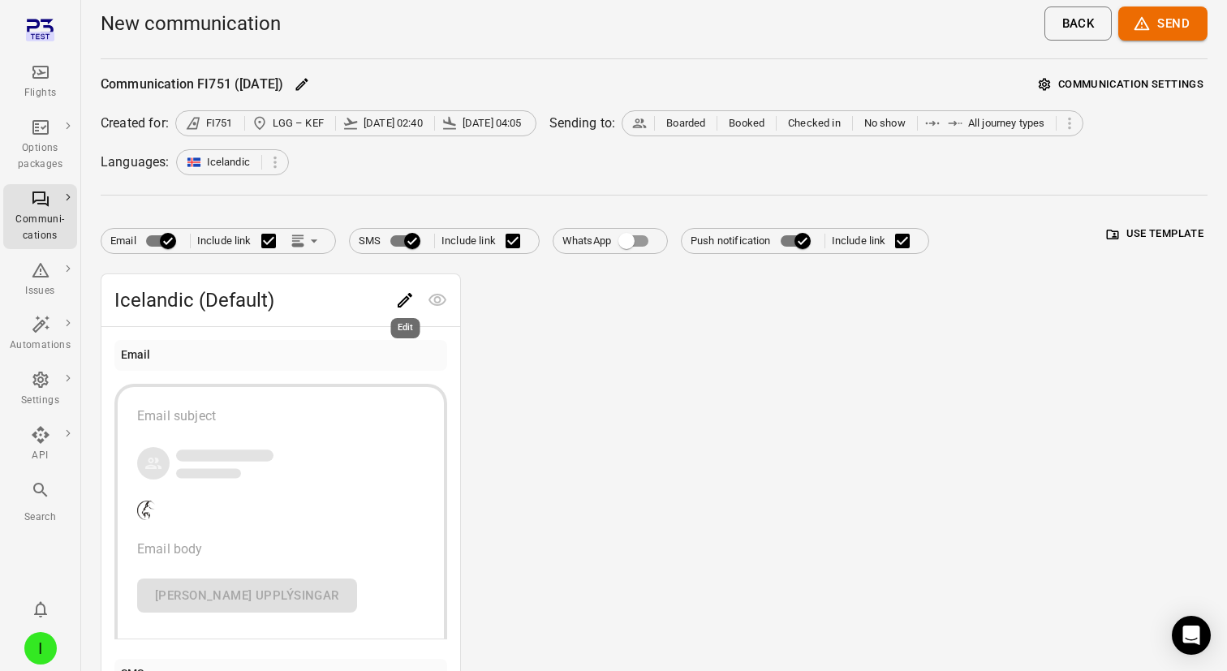
click at [399, 308] on div "Edit" at bounding box center [406, 323] width 32 height 33
click at [399, 299] on icon "Edit" at bounding box center [404, 300] width 19 height 19
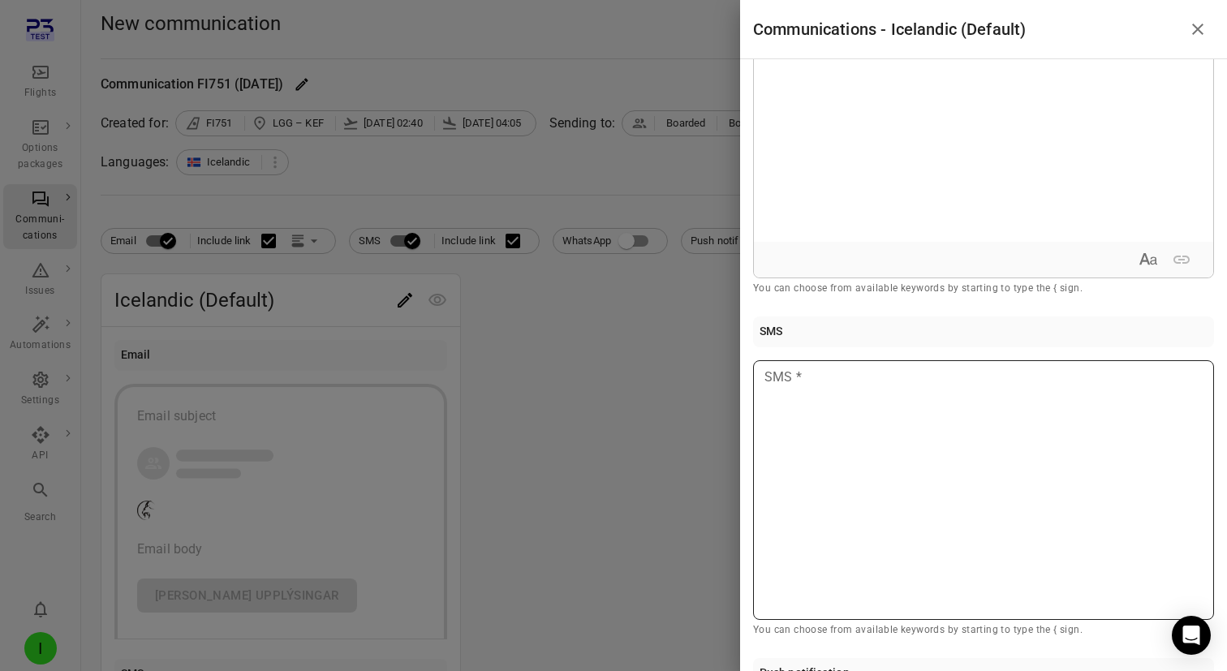
scroll to position [718, 0]
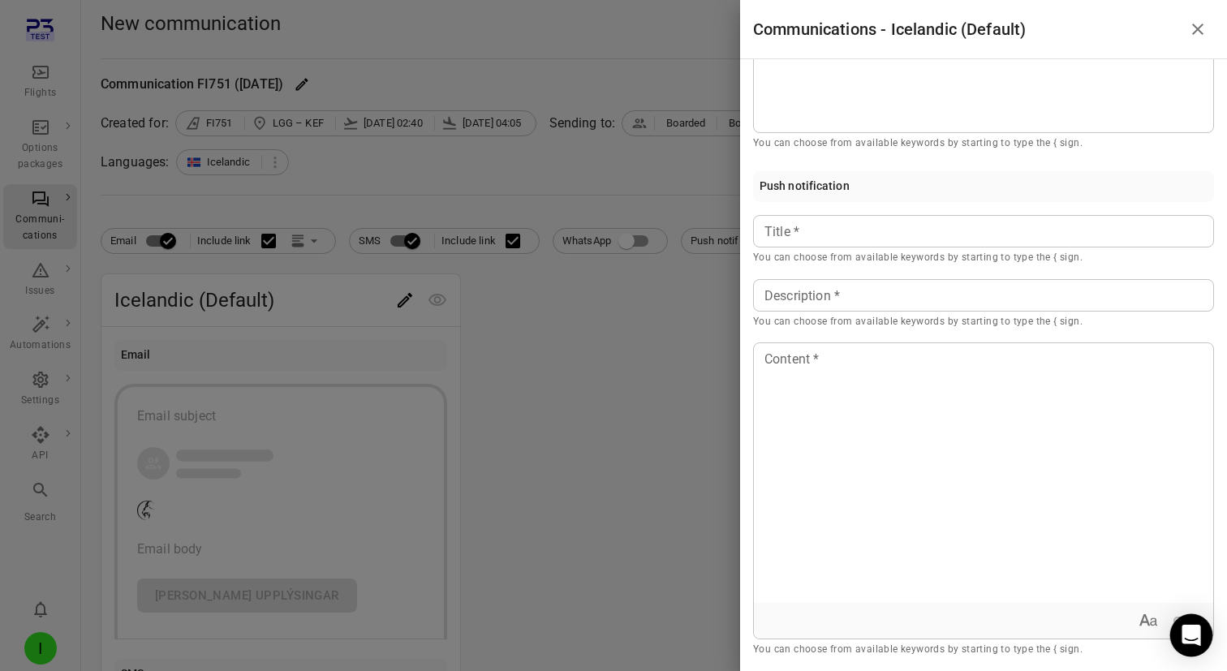
click at [1183, 636] on icon "Open Intercom Messenger" at bounding box center [1191, 635] width 21 height 21
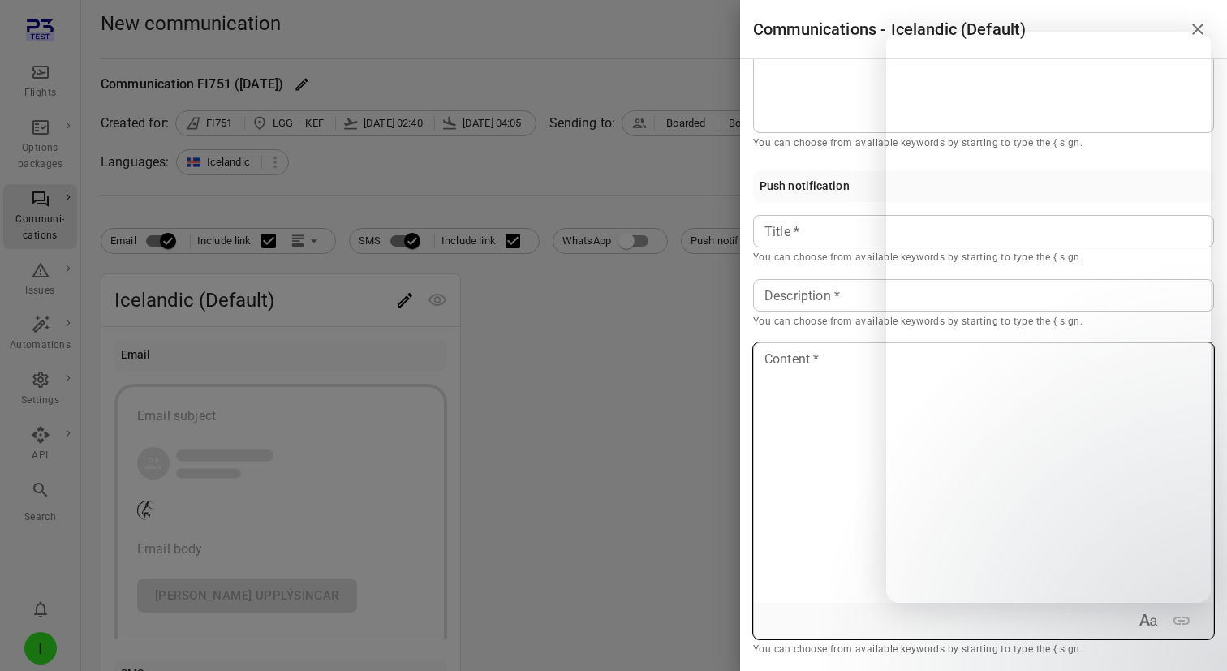
click at [799, 364] on div "Content Content *" at bounding box center [983, 491] width 461 height 297
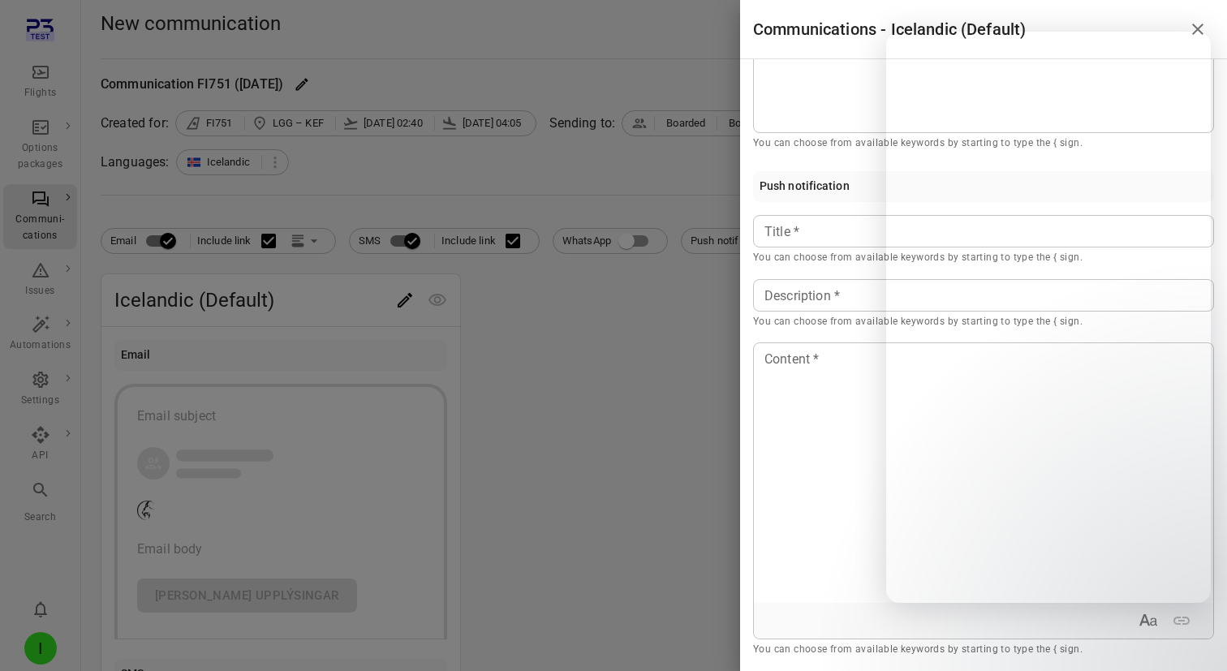
click at [795, 37] on h1 "Communications - Icelandic (Default)" at bounding box center [889, 29] width 273 height 26
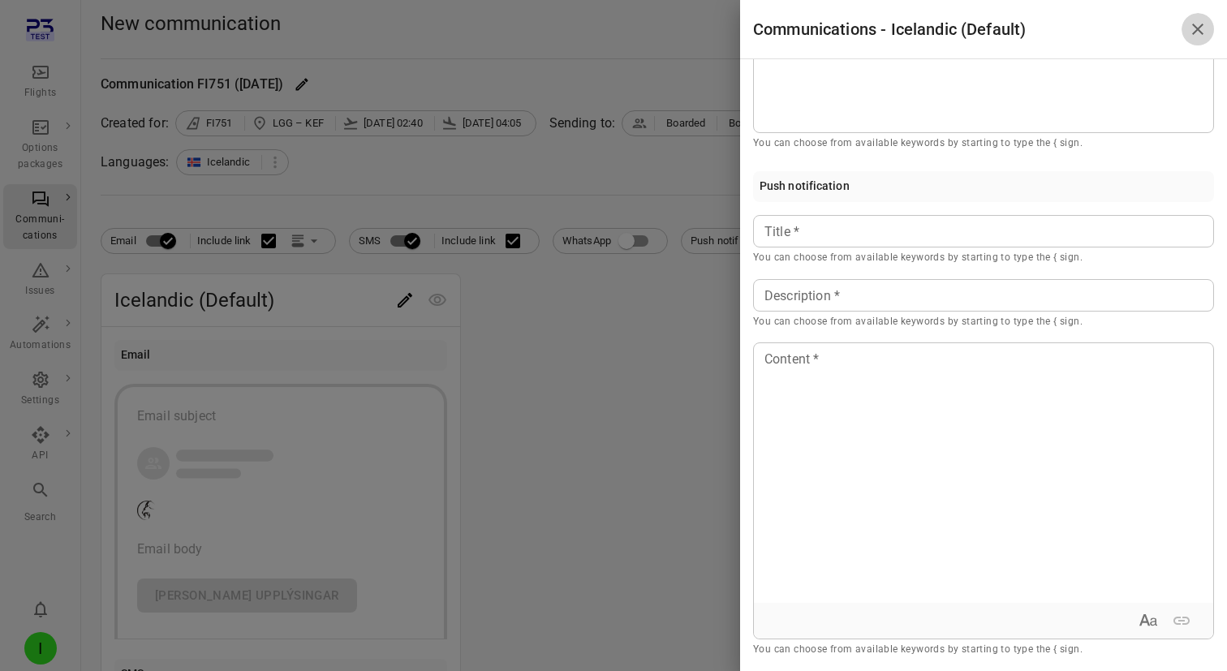
click at [1198, 33] on icon "Close drawer" at bounding box center [1197, 28] width 19 height 19
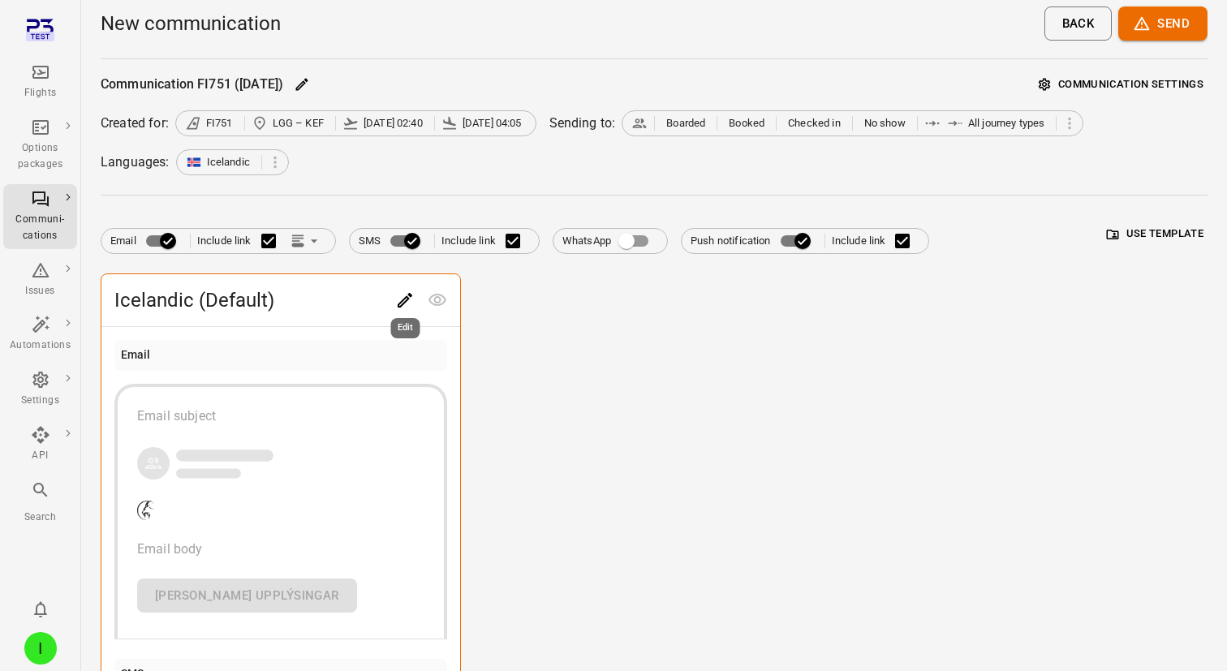
click at [399, 302] on icon "Edit" at bounding box center [404, 300] width 19 height 19
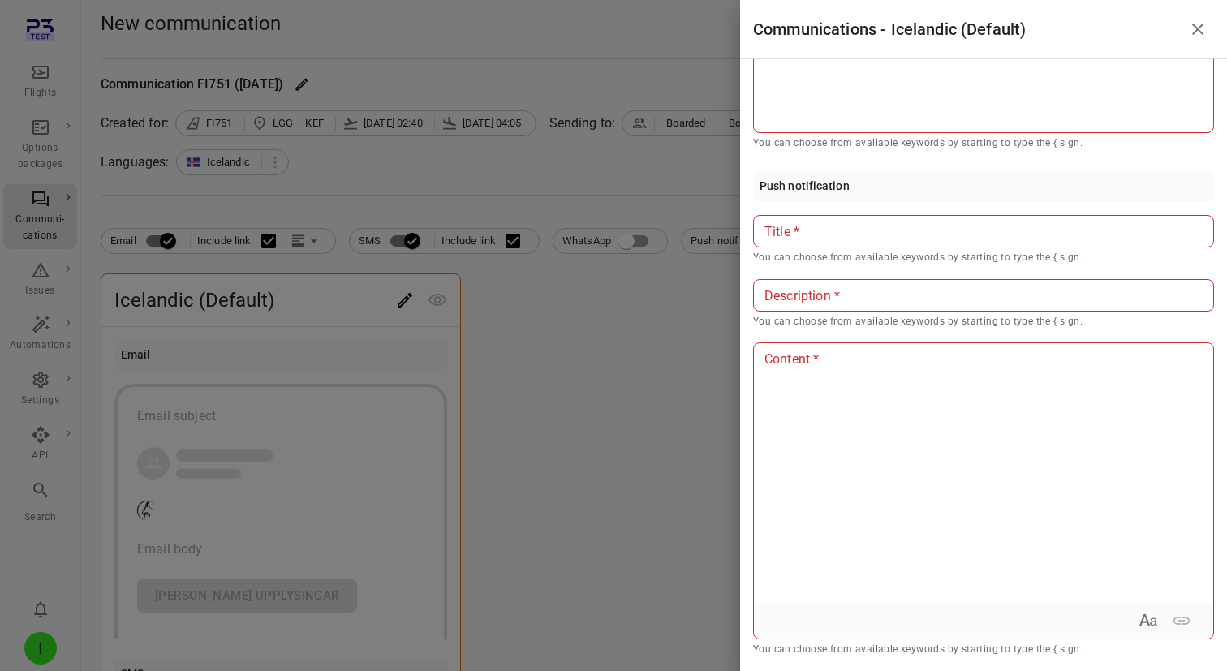
click at [539, 178] on div at bounding box center [613, 335] width 1227 height 671
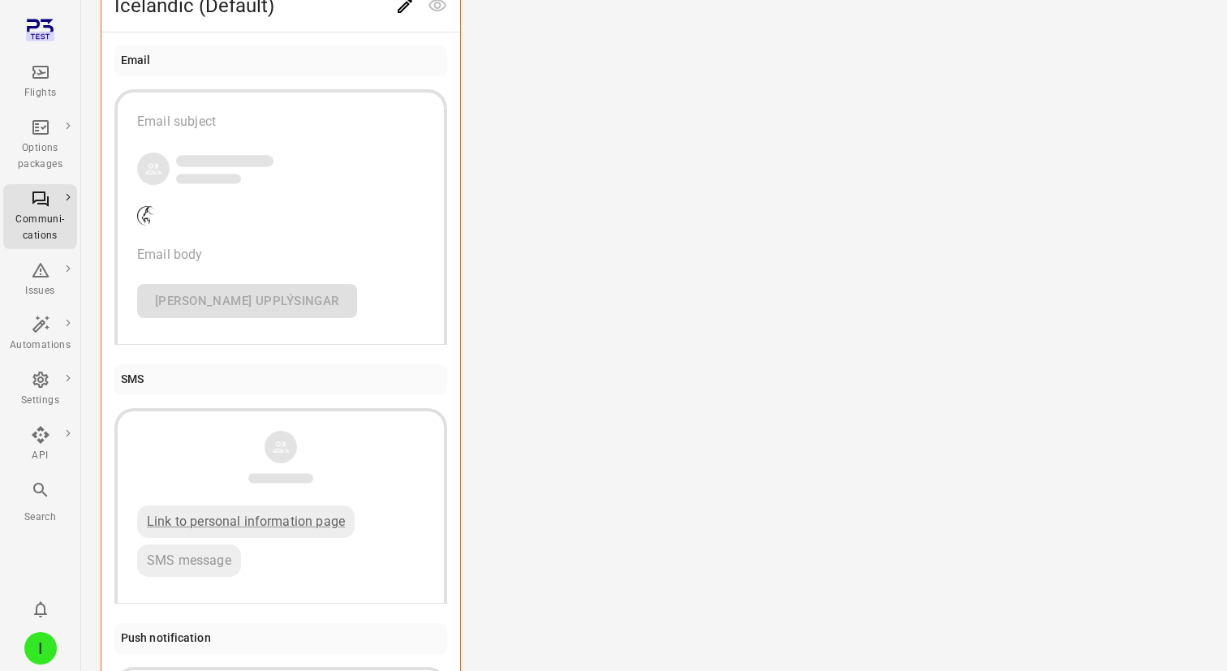
scroll to position [122, 0]
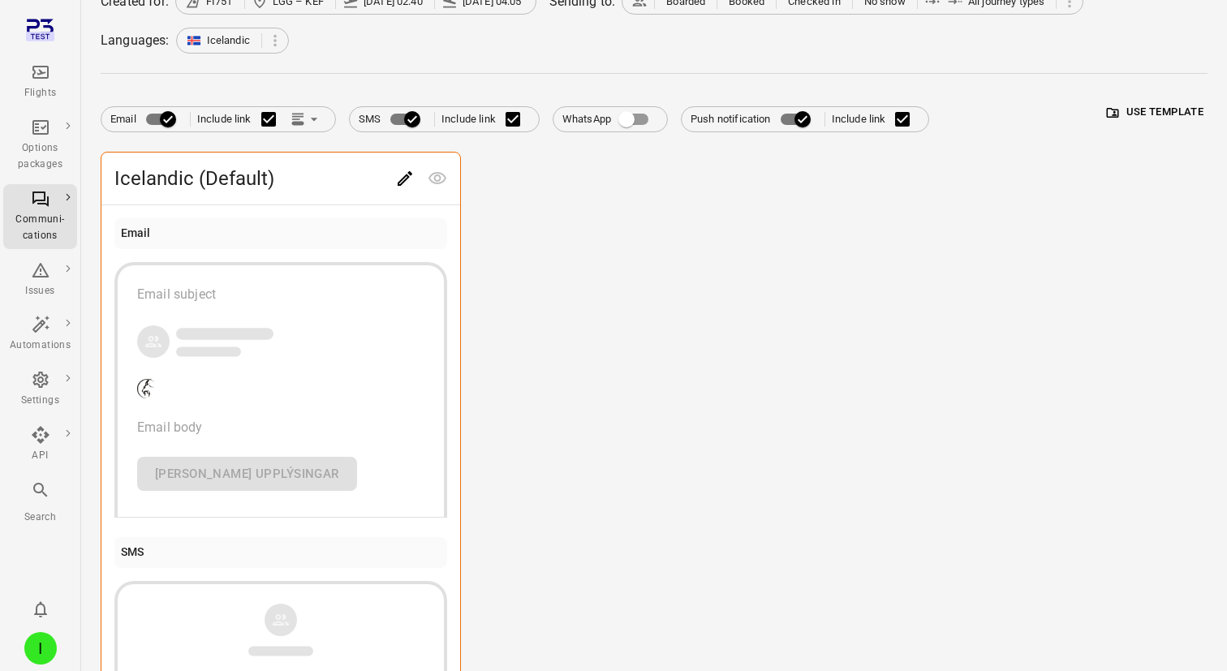
click at [407, 174] on icon "Edit" at bounding box center [405, 178] width 15 height 15
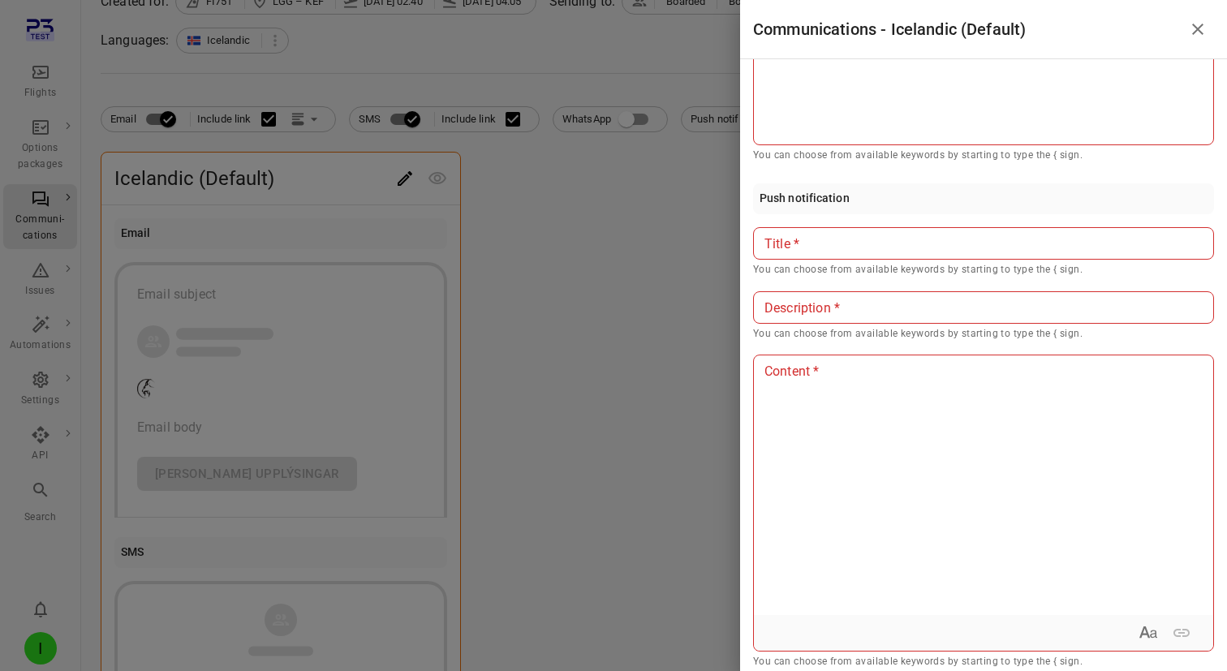
scroll to position [718, 0]
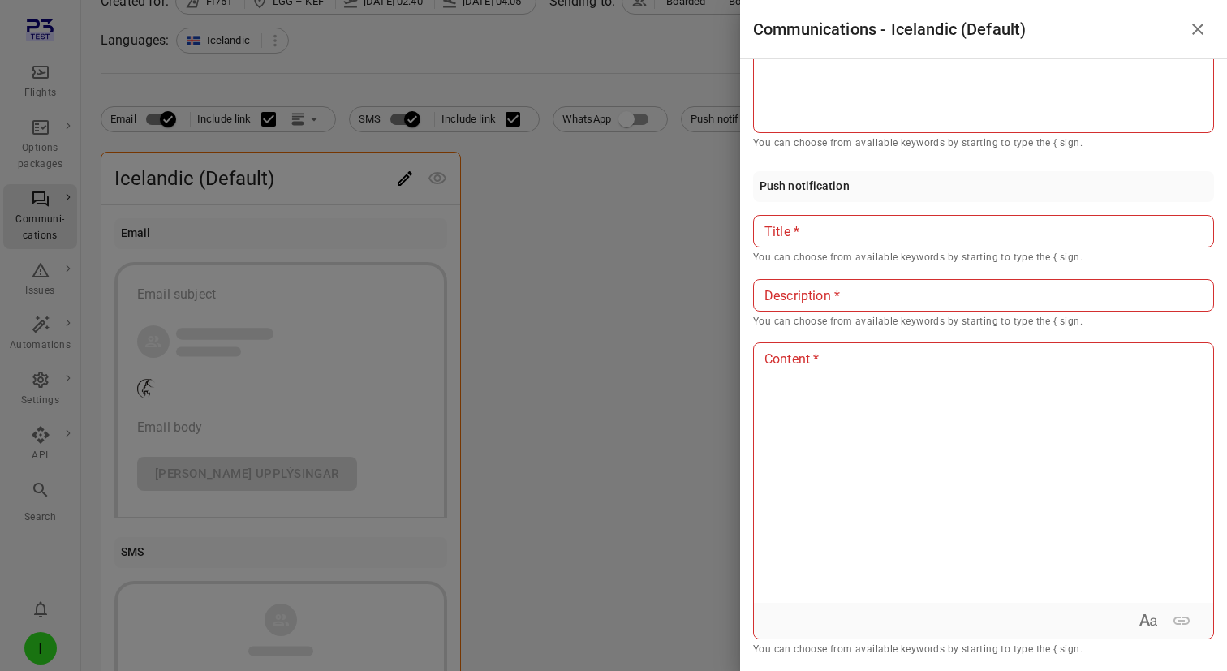
click at [851, 226] on p at bounding box center [983, 231] width 437 height 19
click at [833, 294] on p at bounding box center [983, 296] width 437 height 19
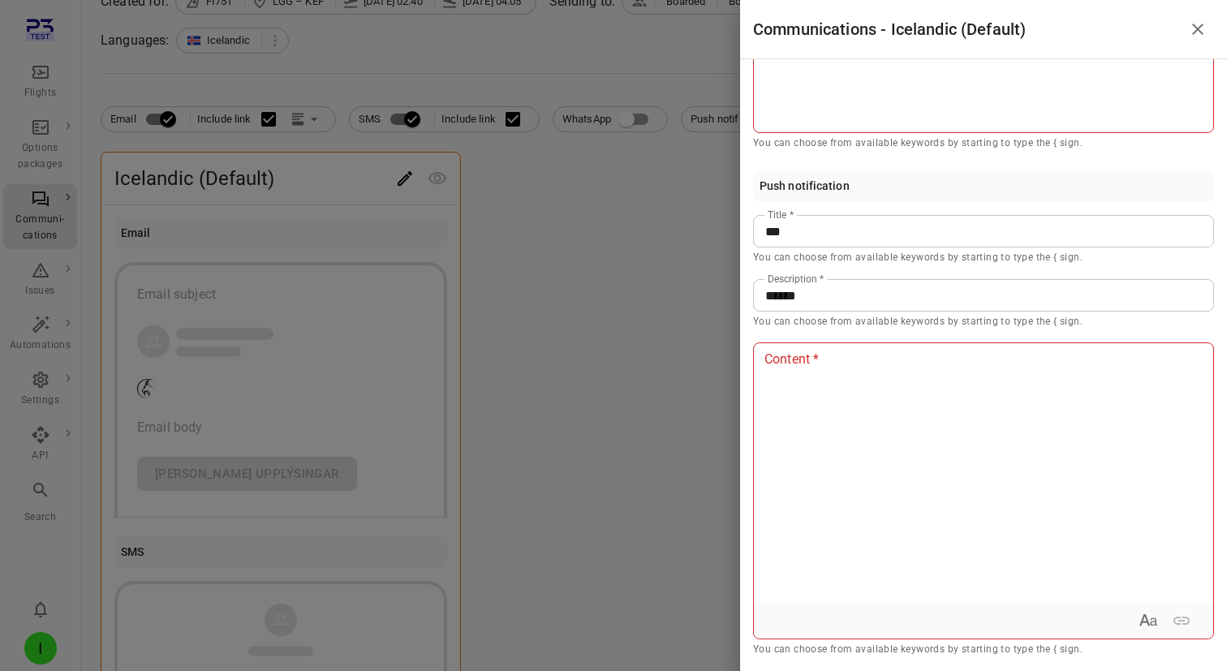
click at [580, 331] on div at bounding box center [613, 335] width 1227 height 671
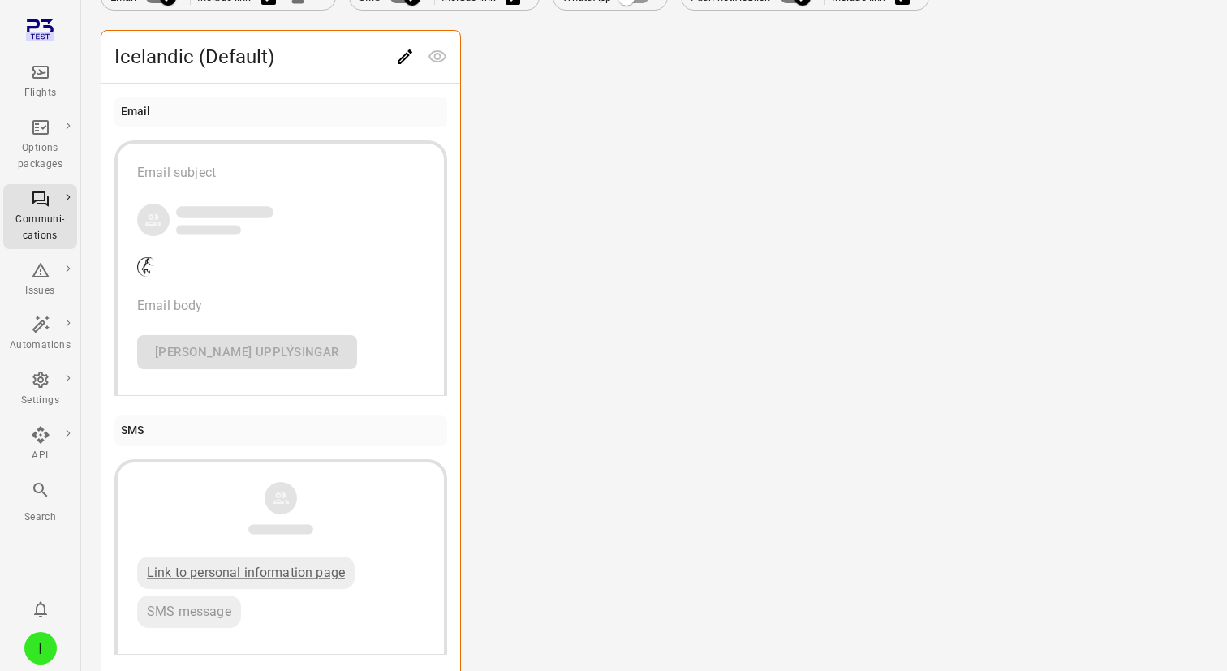
scroll to position [0, 0]
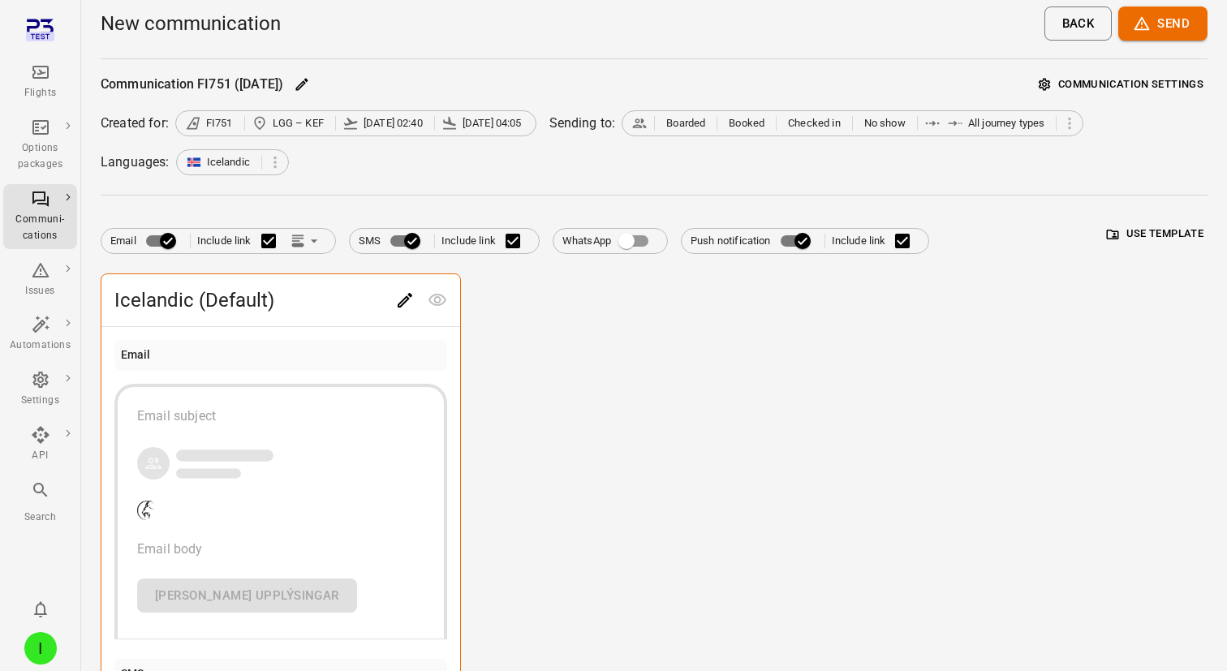
click at [400, 299] on icon "Edit" at bounding box center [404, 300] width 19 height 19
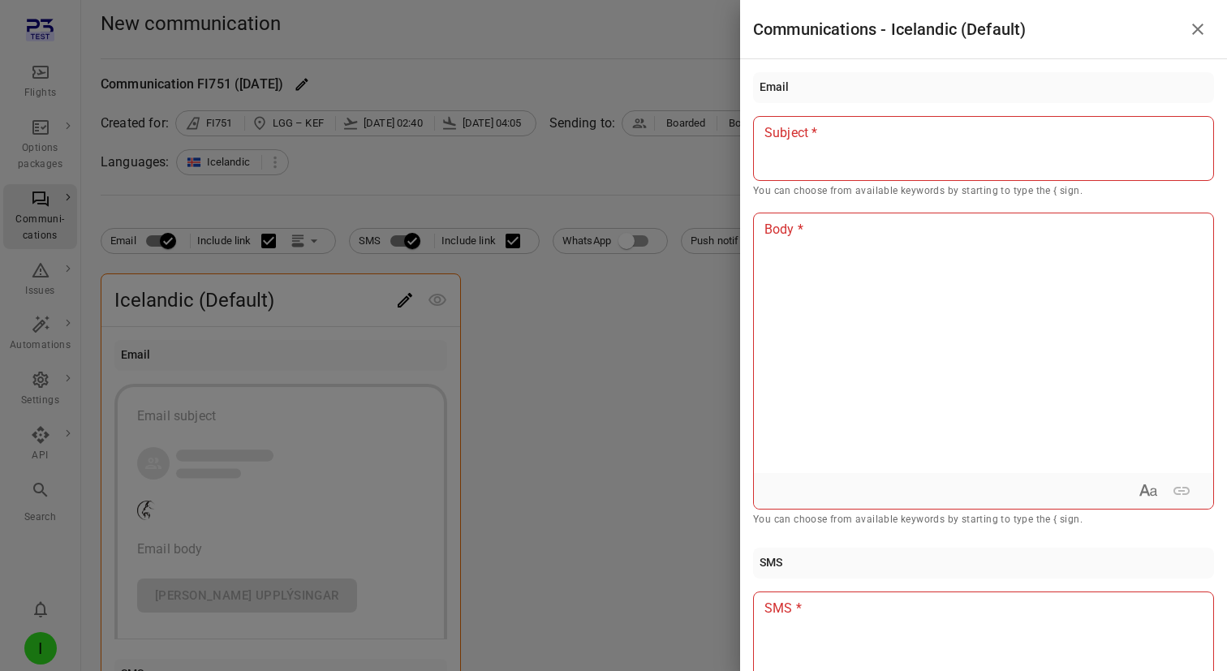
scroll to position [718, 0]
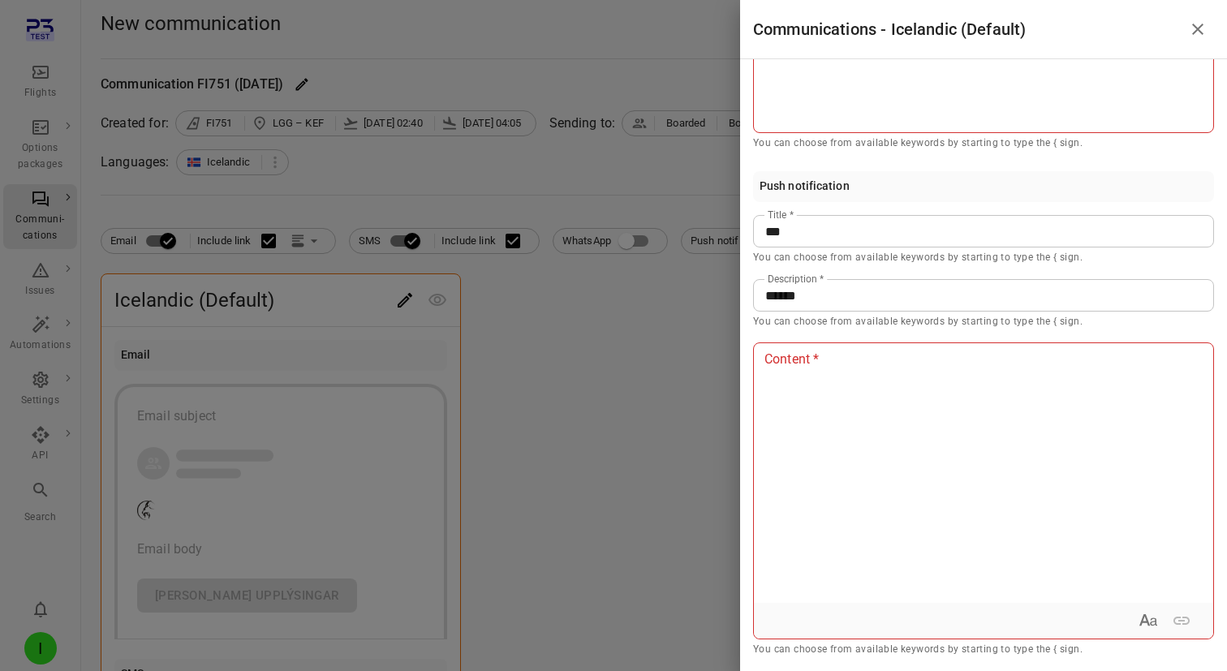
click at [812, 255] on p "You can choose from available keywords by starting to type the { sign." at bounding box center [983, 258] width 461 height 16
click at [815, 234] on p "***" at bounding box center [983, 231] width 437 height 19
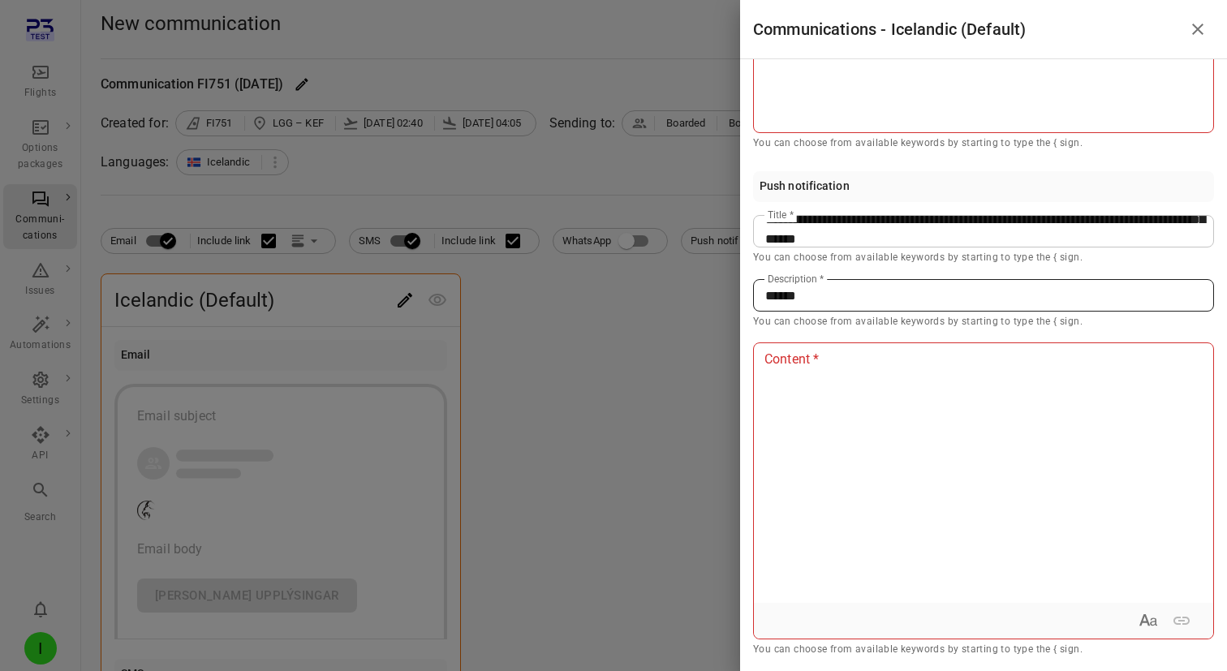
click at [814, 299] on p "******" at bounding box center [983, 296] width 437 height 19
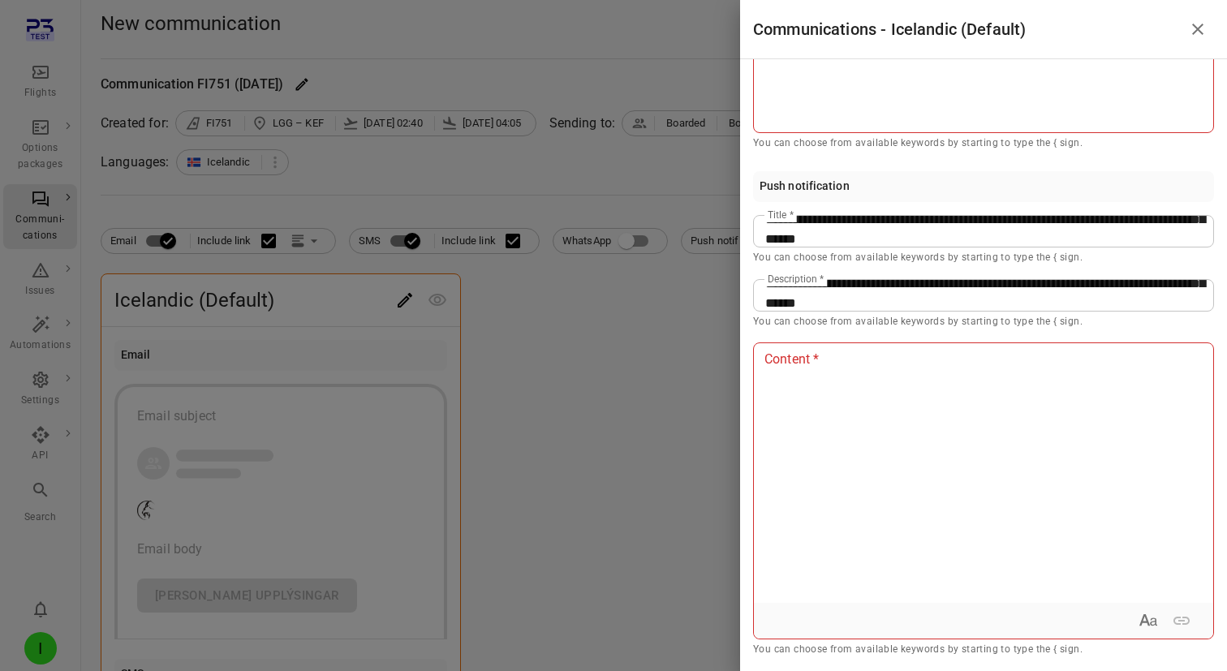
click at [537, 397] on div at bounding box center [613, 335] width 1227 height 671
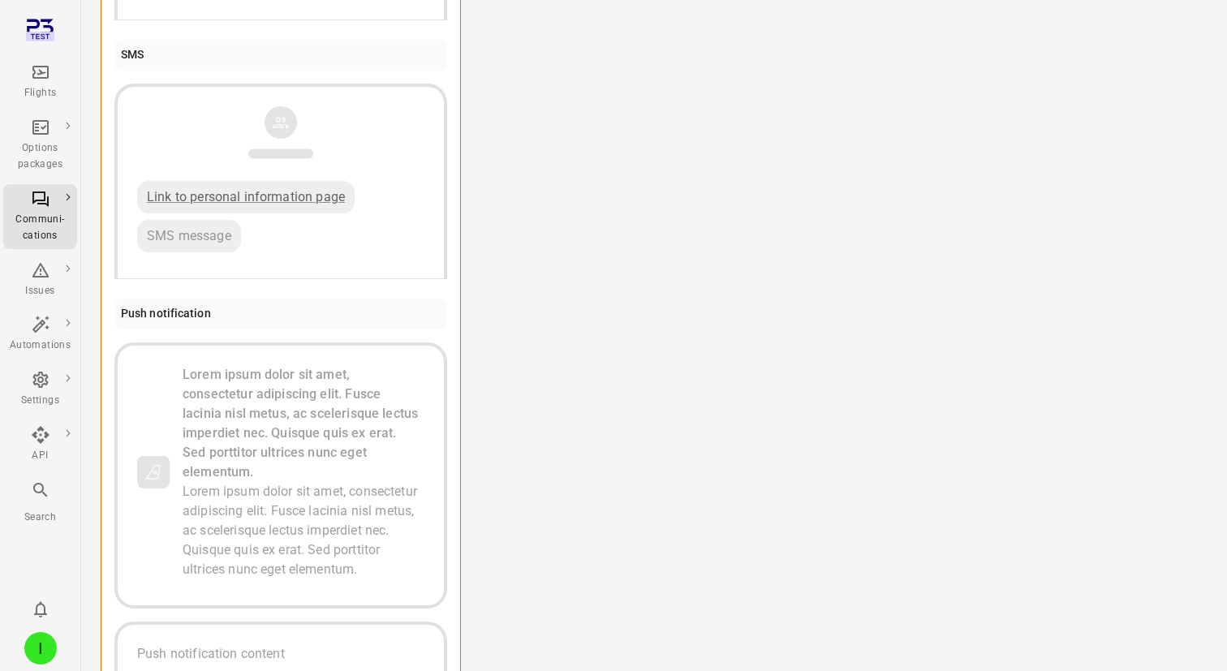
scroll to position [808, 0]
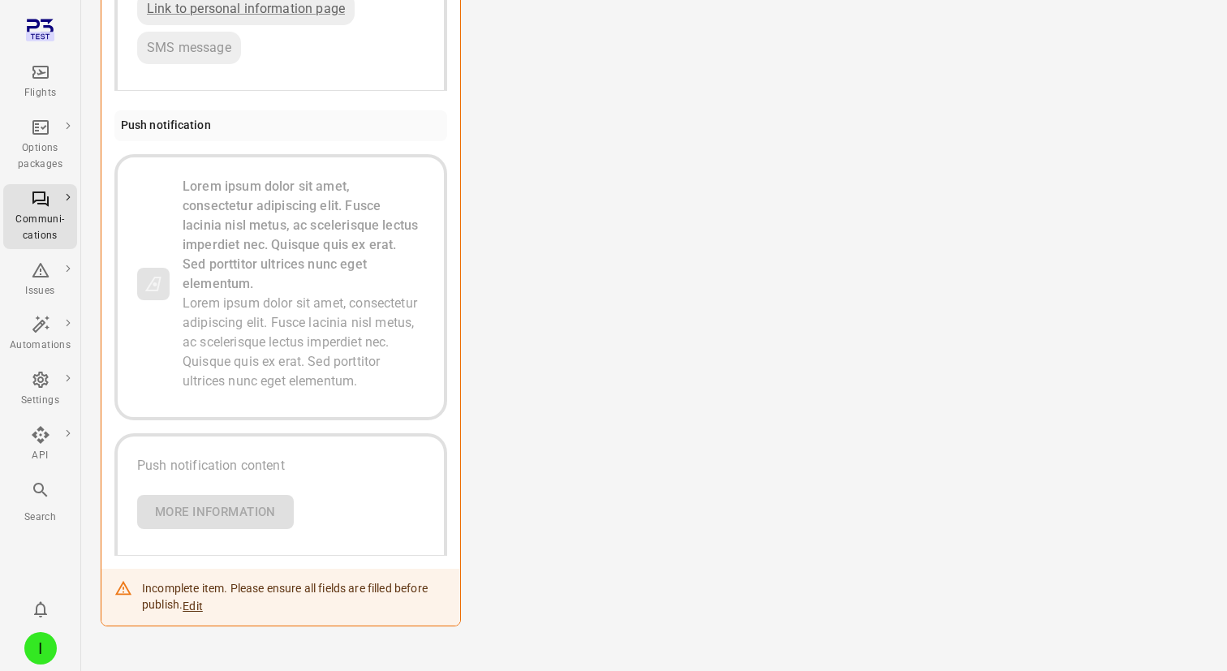
click at [535, 282] on div "Icelandic (Default) Email Email subject Email body Frekari upplýsingar SMS Link…" at bounding box center [654, 46] width 1107 height 1161
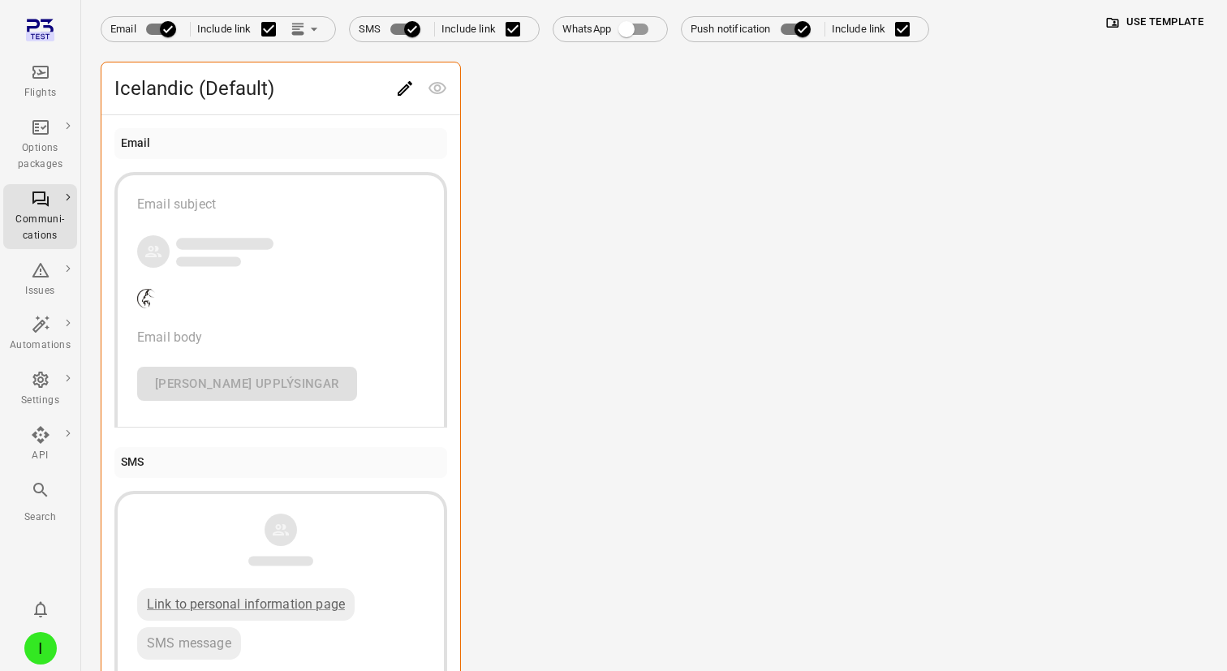
scroll to position [0, 0]
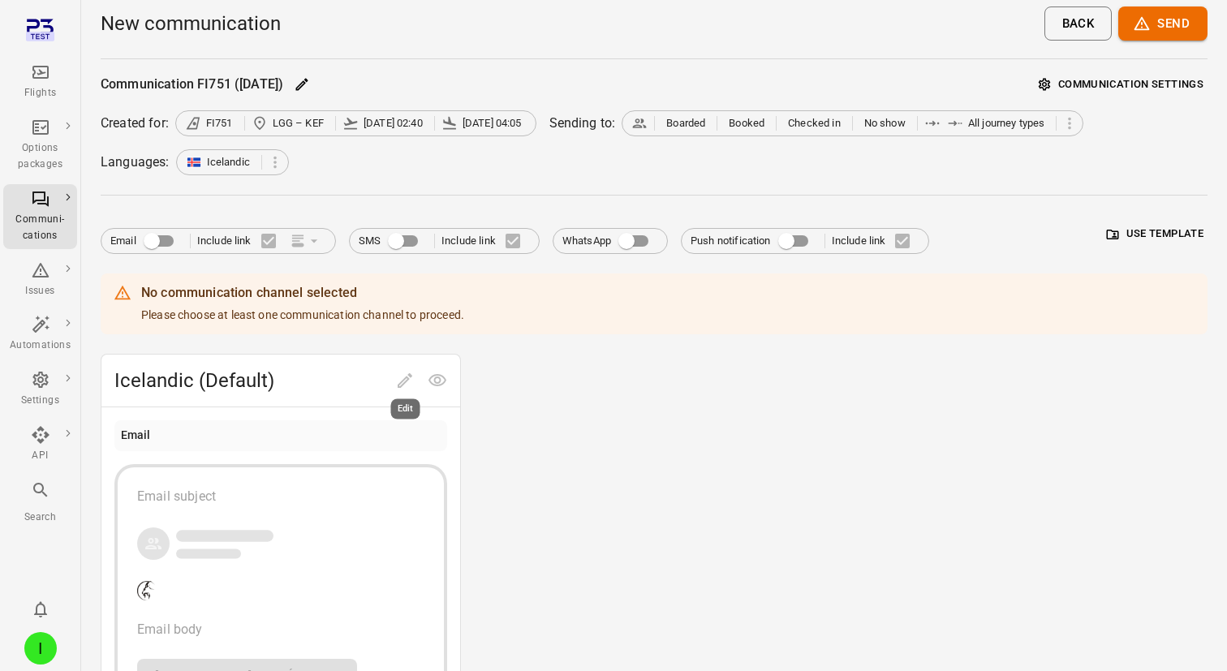
click at [397, 386] on span "Edit" at bounding box center [405, 380] width 32 height 15
click at [405, 378] on span "Edit" at bounding box center [405, 380] width 32 height 15
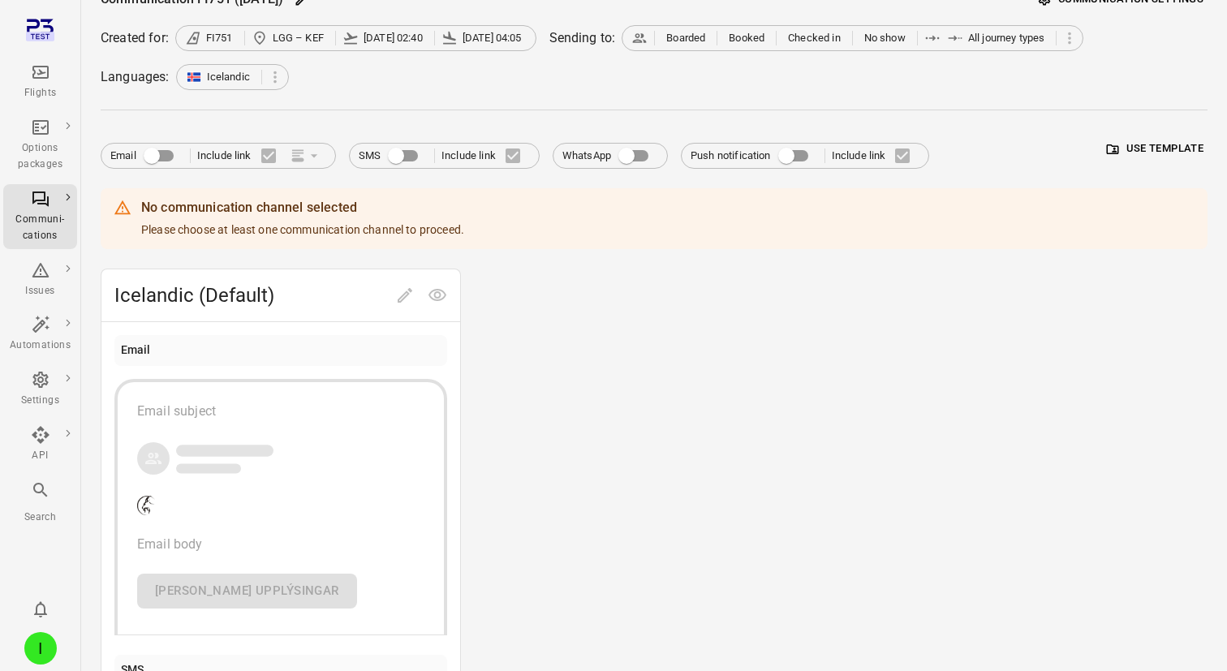
scroll to position [77, 0]
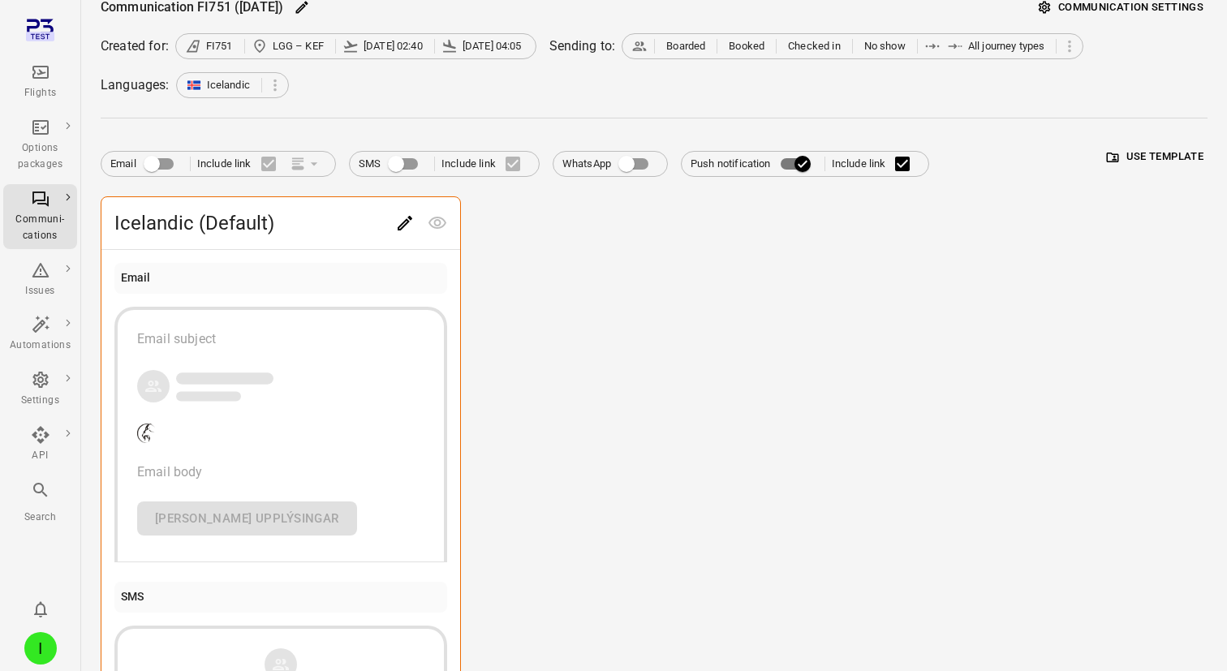
click at [406, 224] on icon "Edit" at bounding box center [405, 223] width 15 height 15
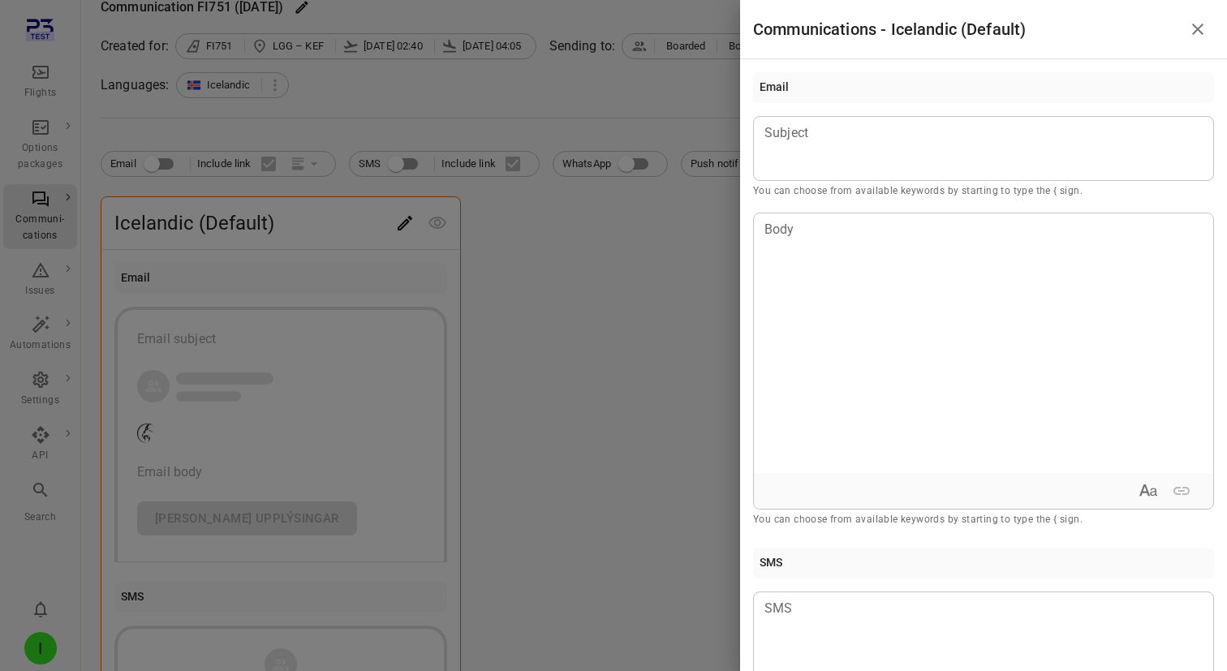
scroll to position [718, 0]
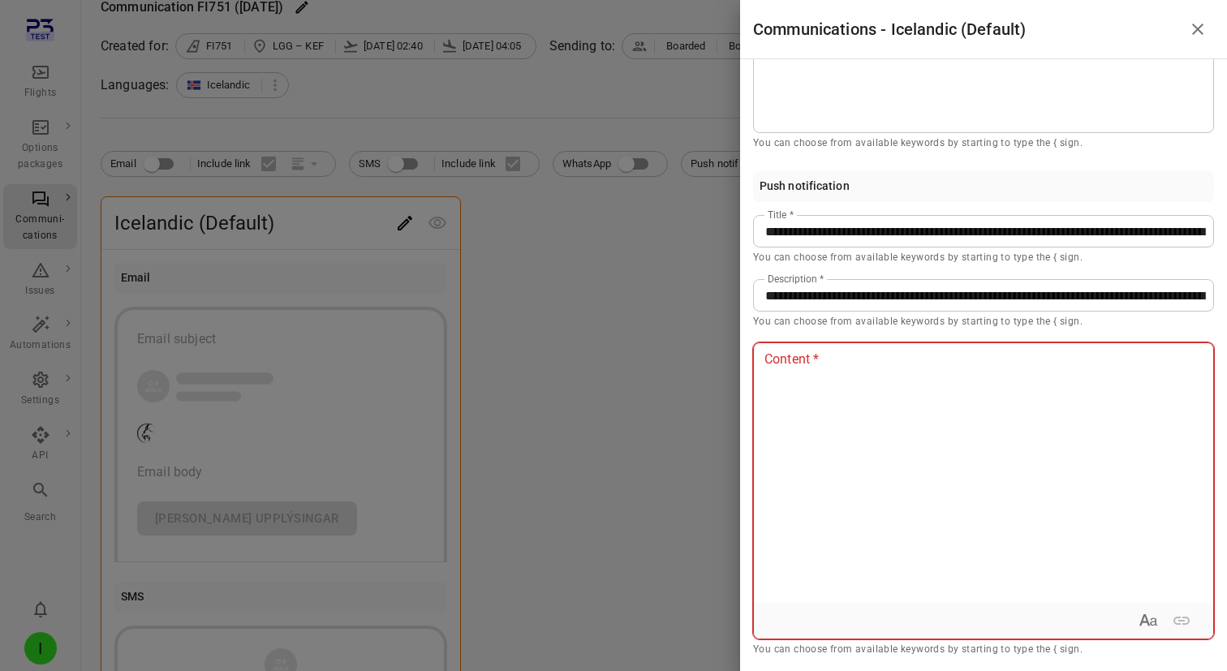
click at [928, 423] on div at bounding box center [983, 473] width 459 height 260
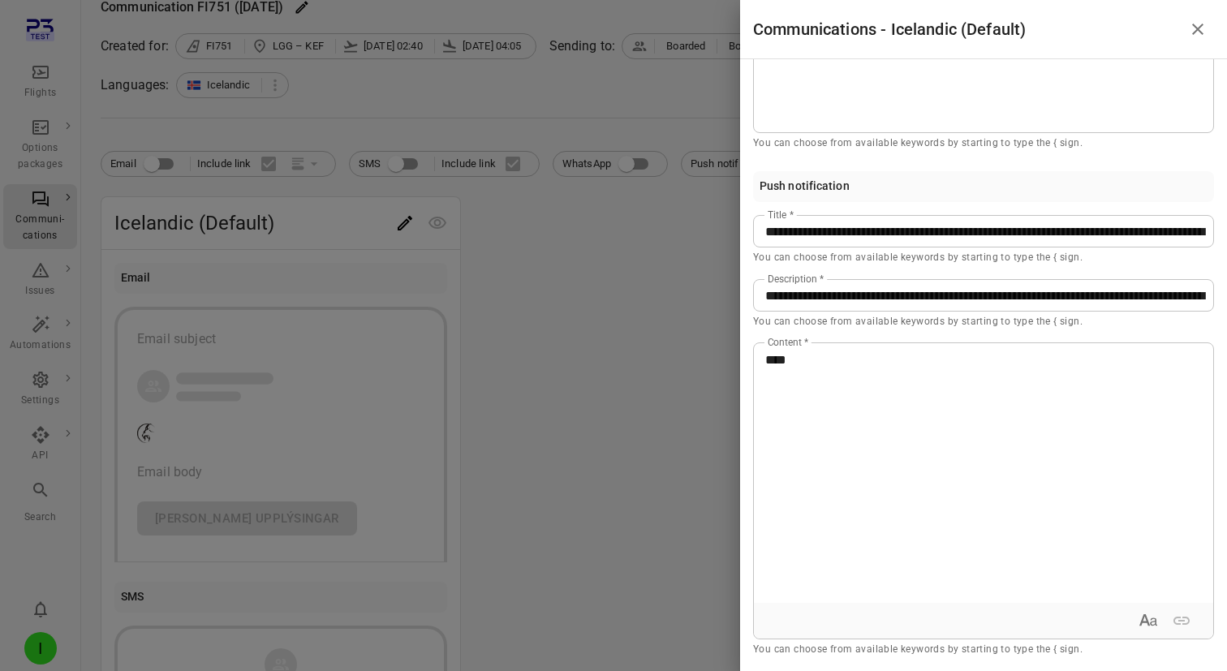
click at [607, 295] on div at bounding box center [613, 335] width 1227 height 671
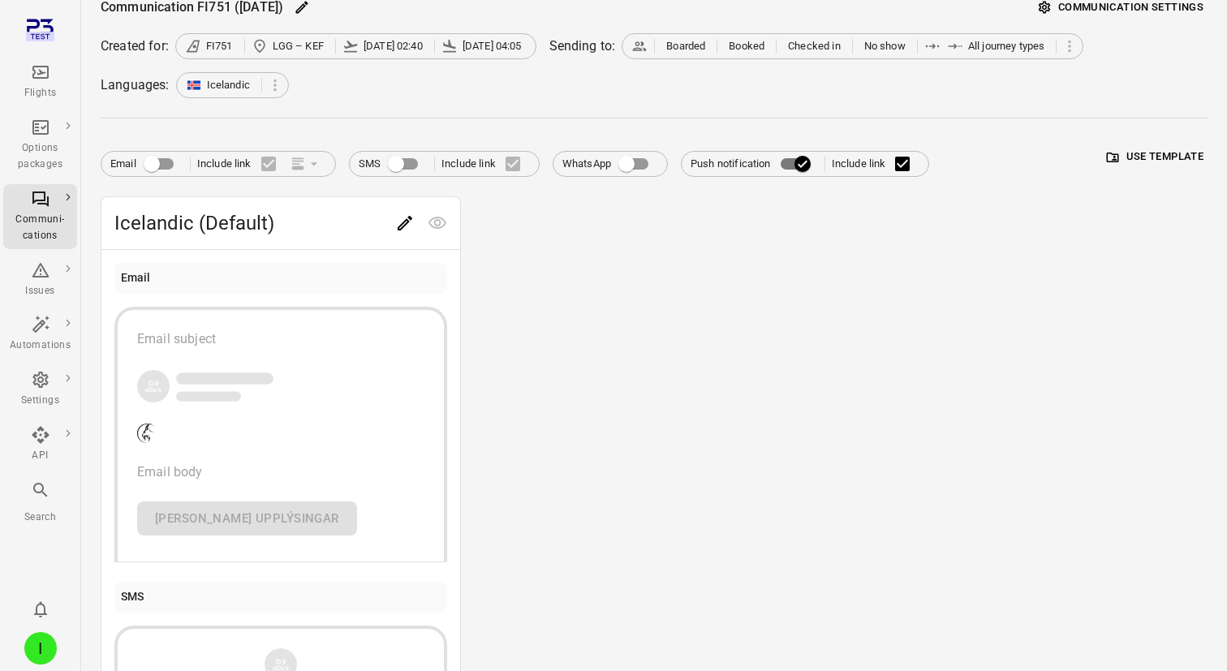
scroll to position [0, 0]
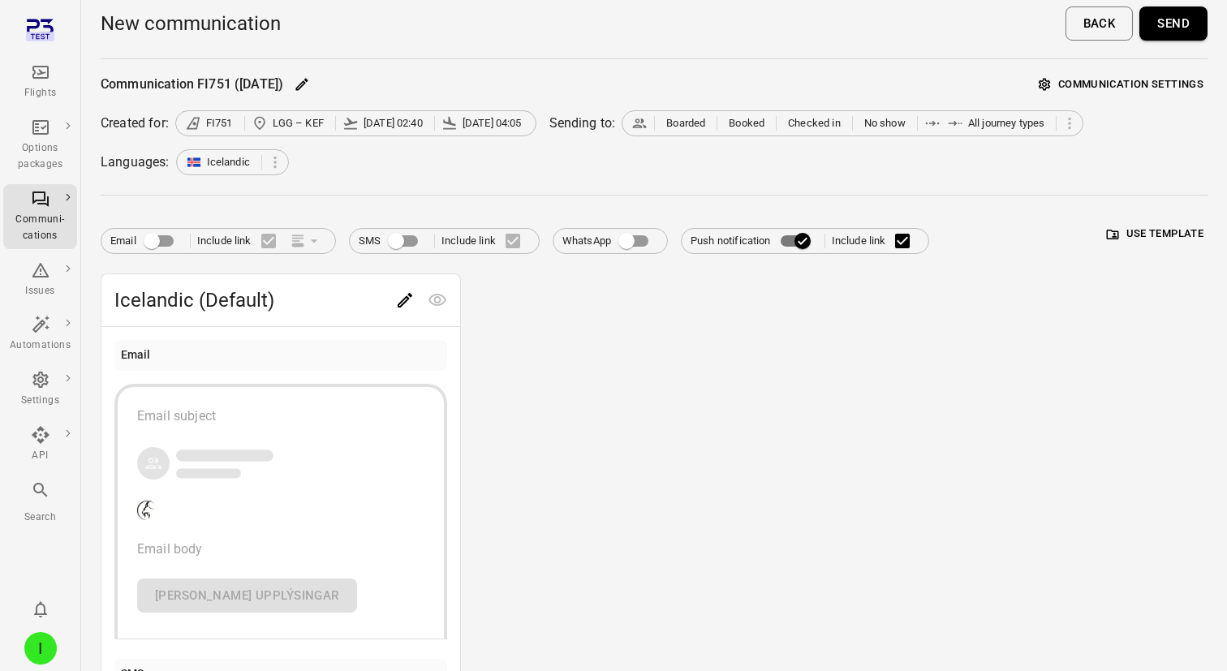
click at [1175, 33] on button "Send" at bounding box center [1174, 23] width 68 height 34
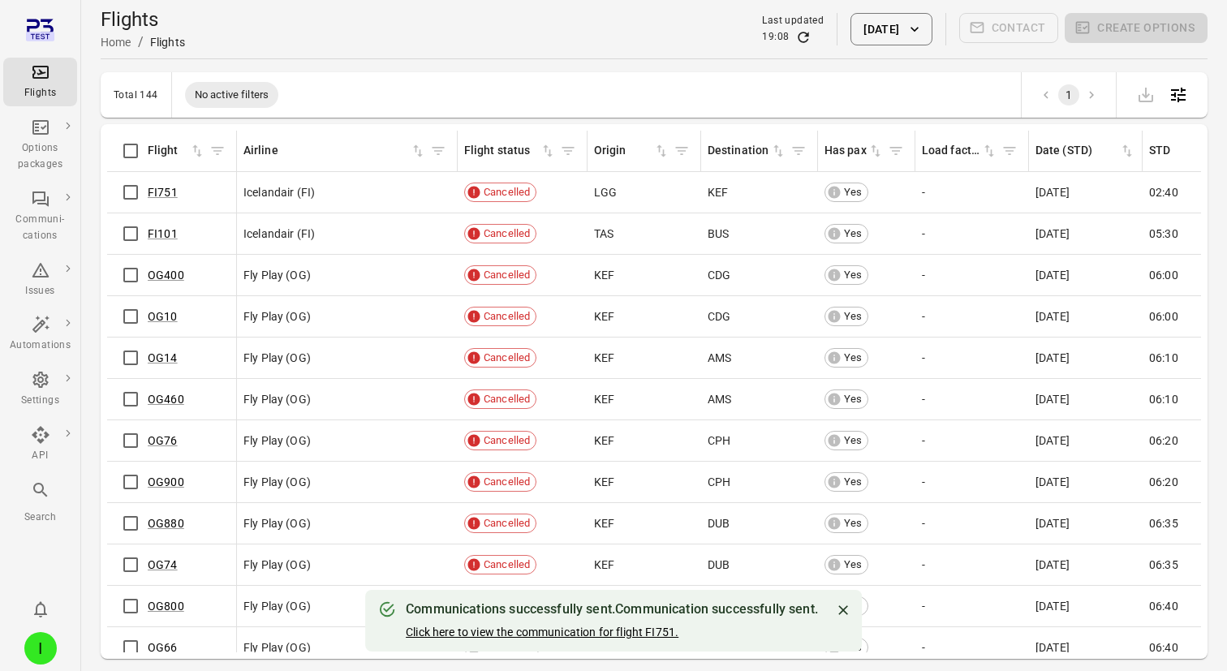
click at [534, 629] on link "Click here to view the communication for flight FI751." at bounding box center [542, 632] width 273 height 13
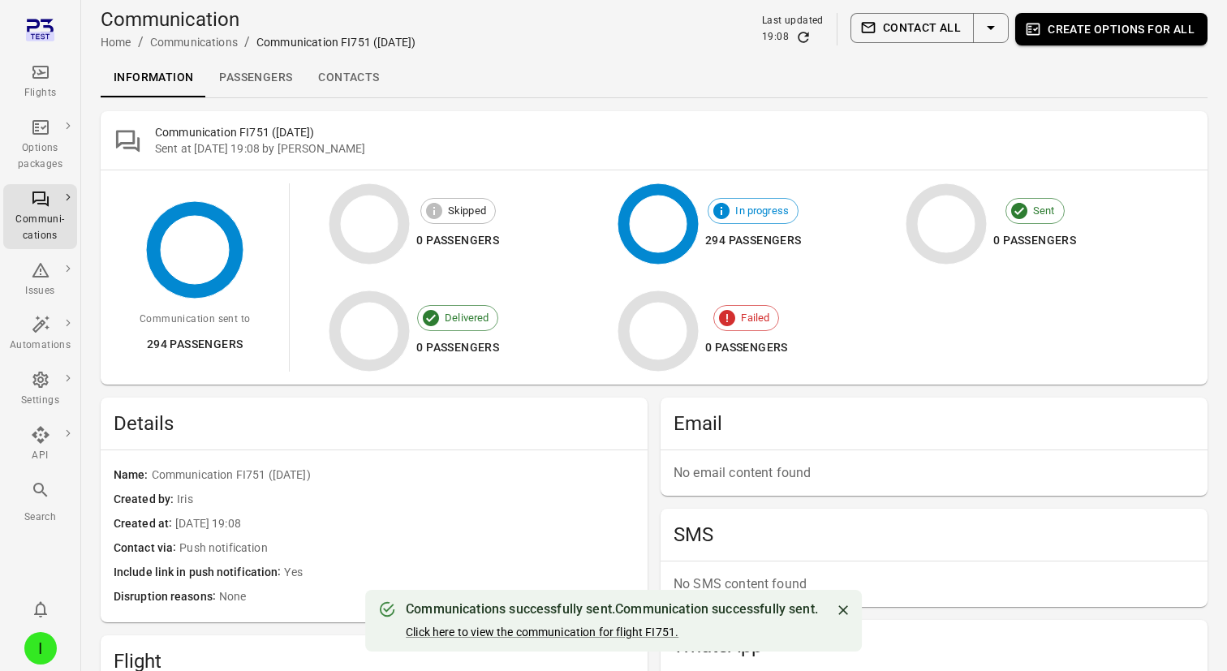
click at [256, 78] on link "Passengers" at bounding box center [255, 77] width 99 height 39
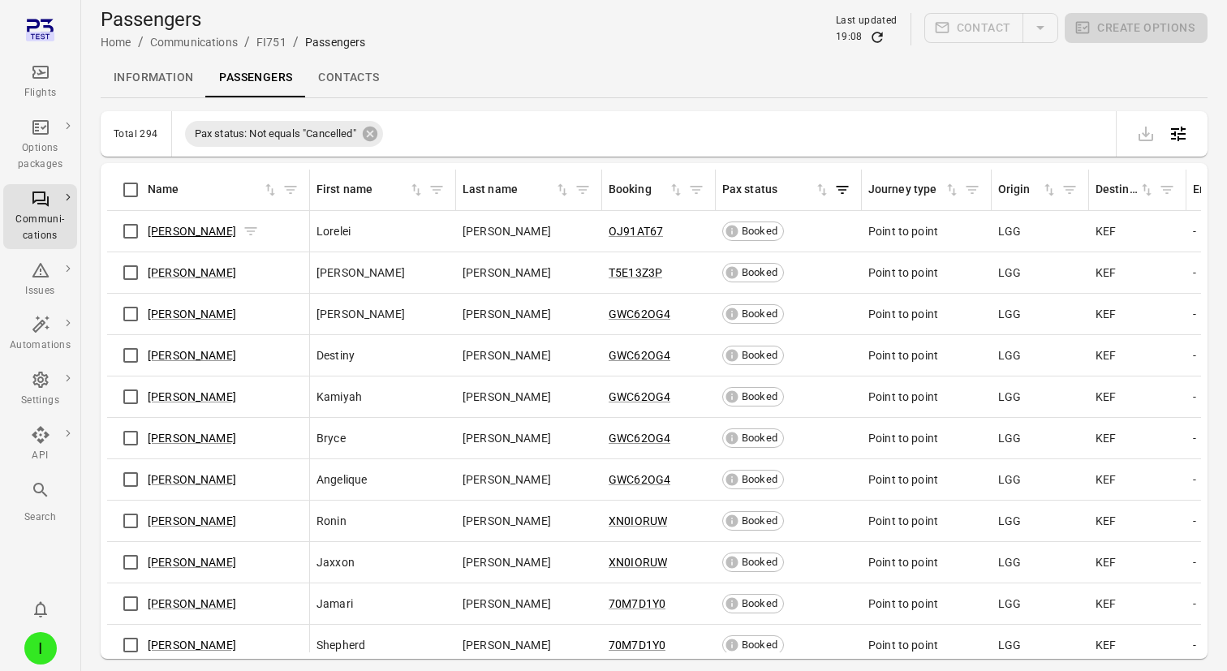
click at [170, 237] on link "Lorelei Fleming" at bounding box center [192, 231] width 88 height 13
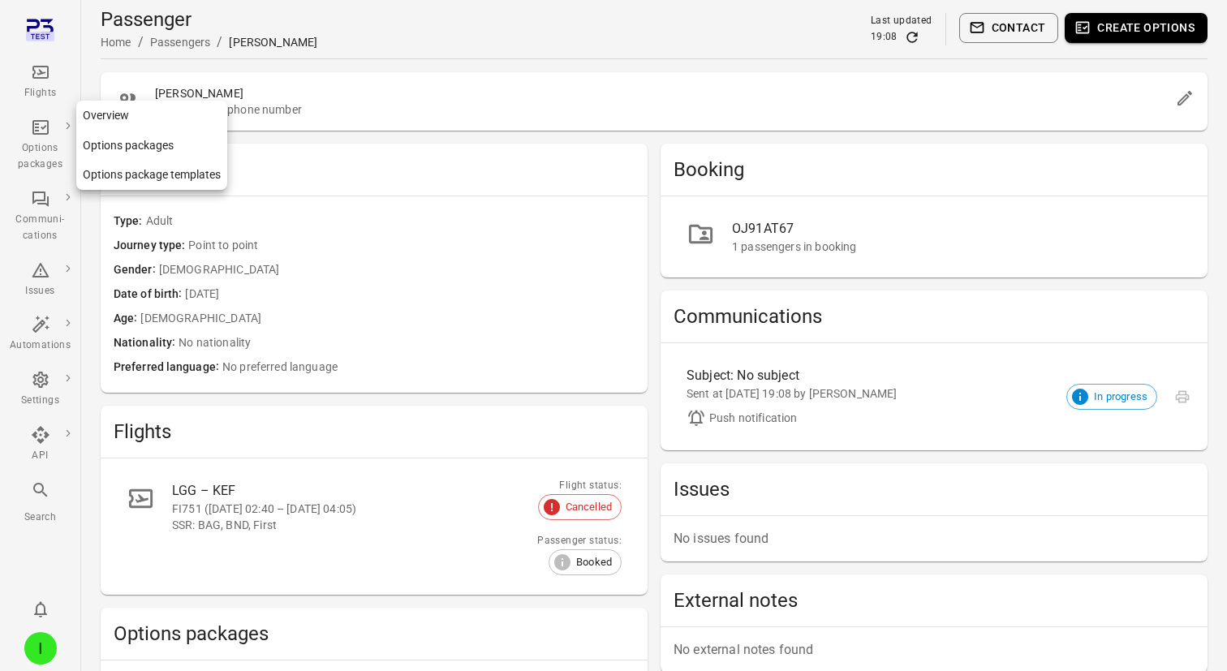
click at [43, 136] on icon "Main navigation" at bounding box center [40, 127] width 19 height 19
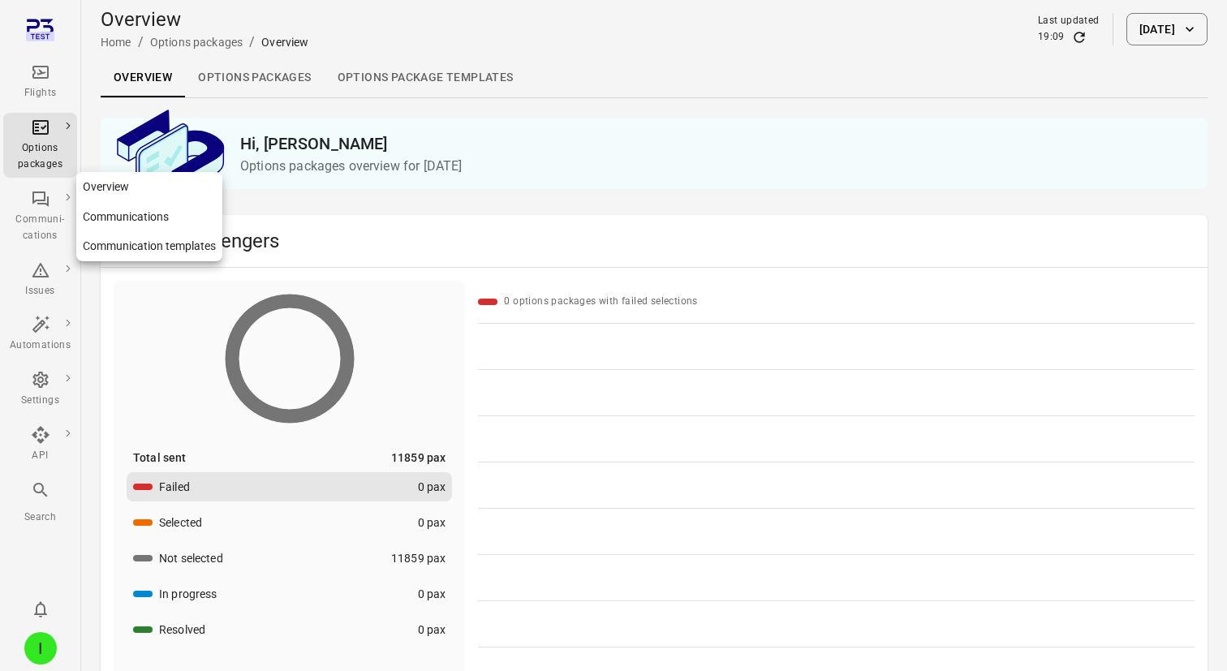
click at [43, 200] on icon "Main navigation" at bounding box center [40, 199] width 16 height 15
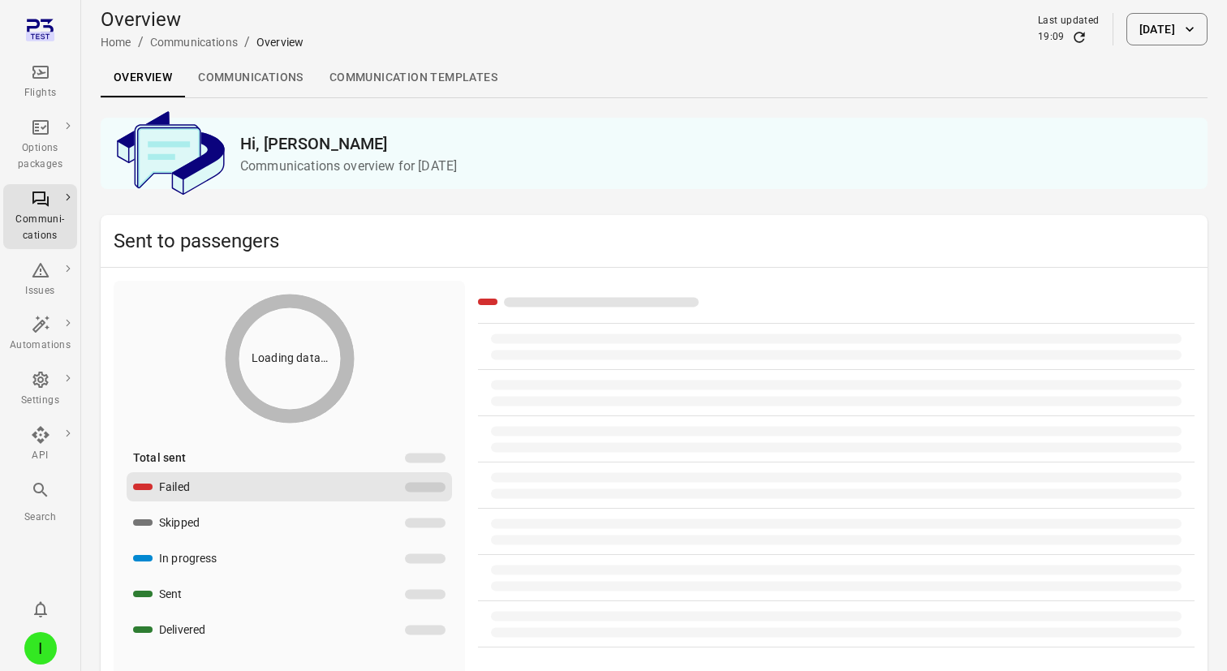
click at [228, 73] on link "Communications" at bounding box center [250, 77] width 131 height 39
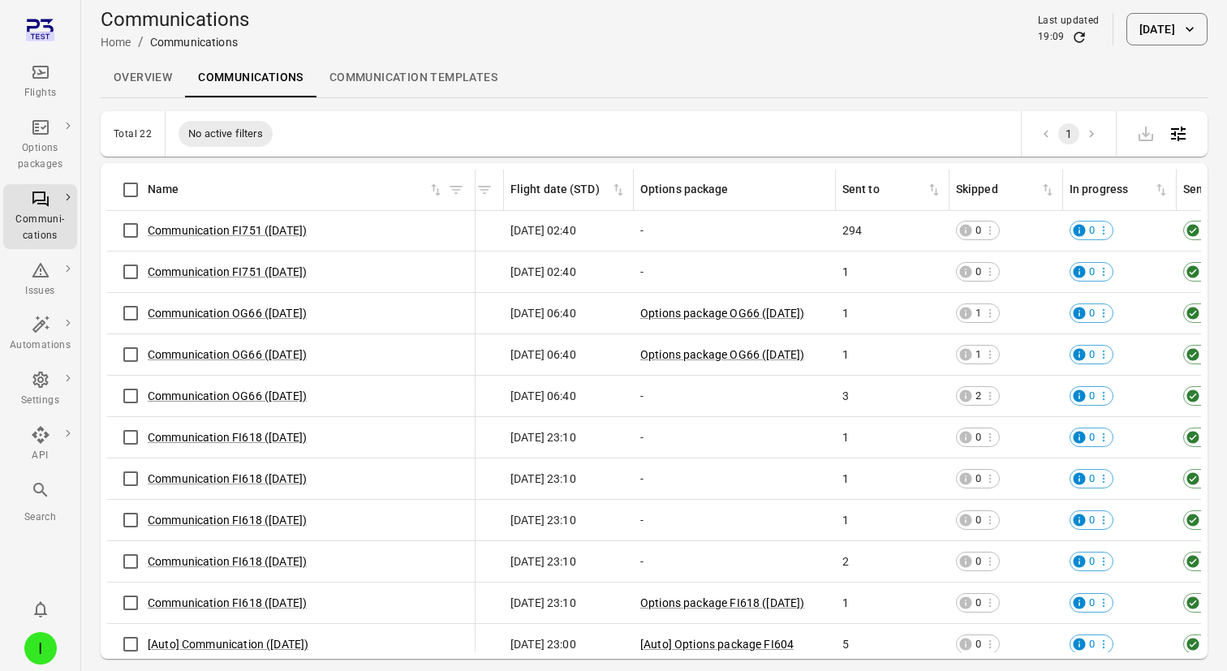
scroll to position [1, 0]
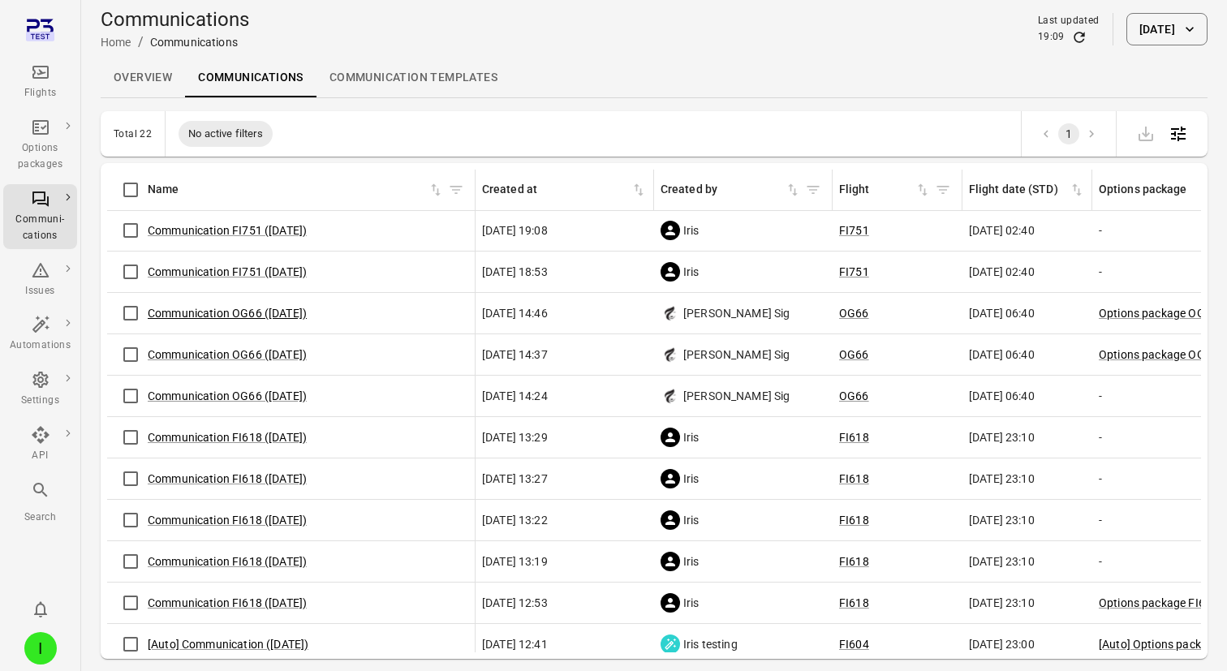
click at [245, 312] on link "Communication OG66 (2 Oct)" at bounding box center [227, 313] width 159 height 13
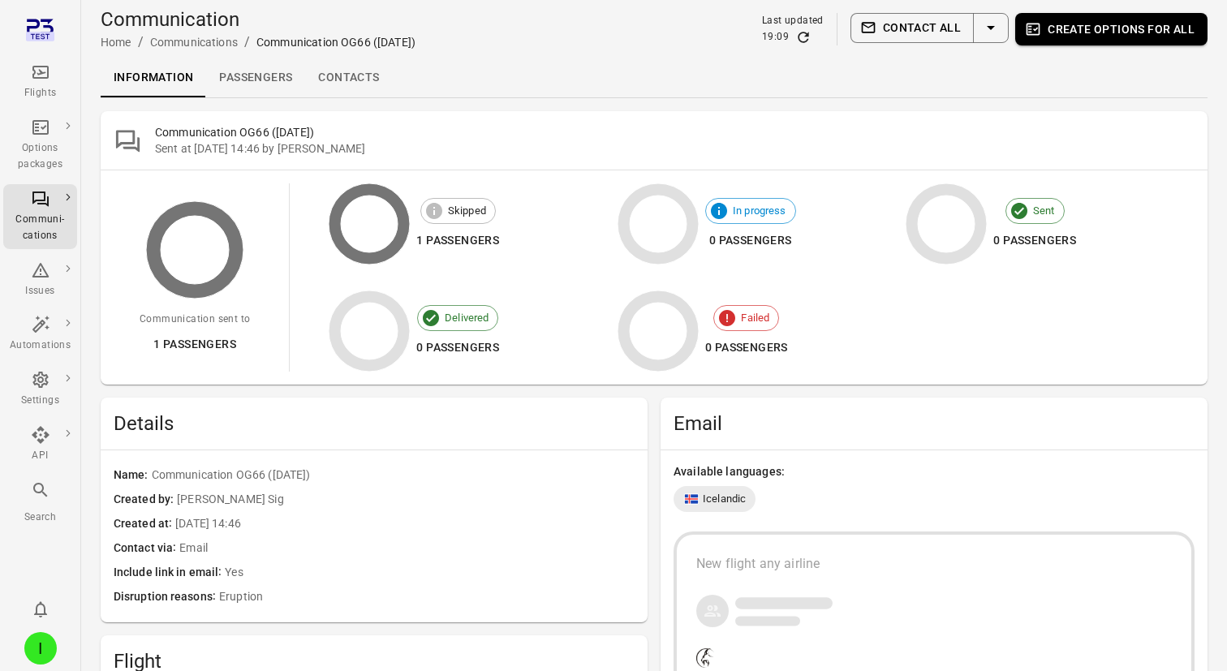
click at [245, 85] on link "Passengers" at bounding box center [255, 77] width 99 height 39
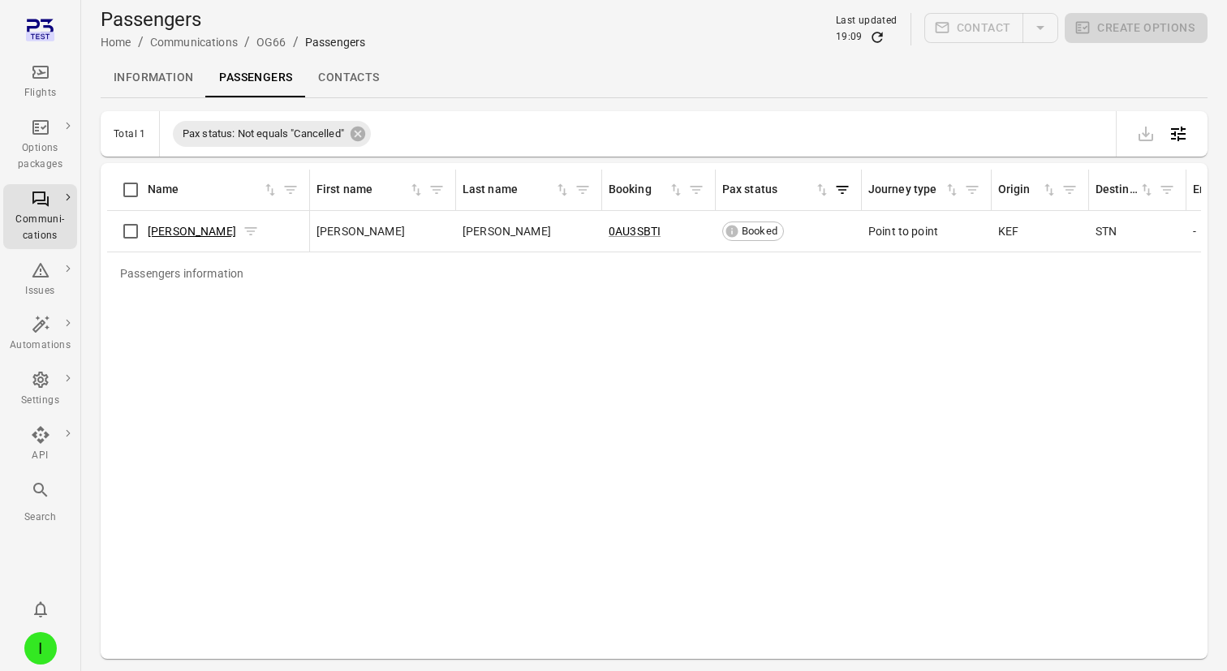
click at [183, 225] on link "Alex Spence" at bounding box center [192, 231] width 88 height 13
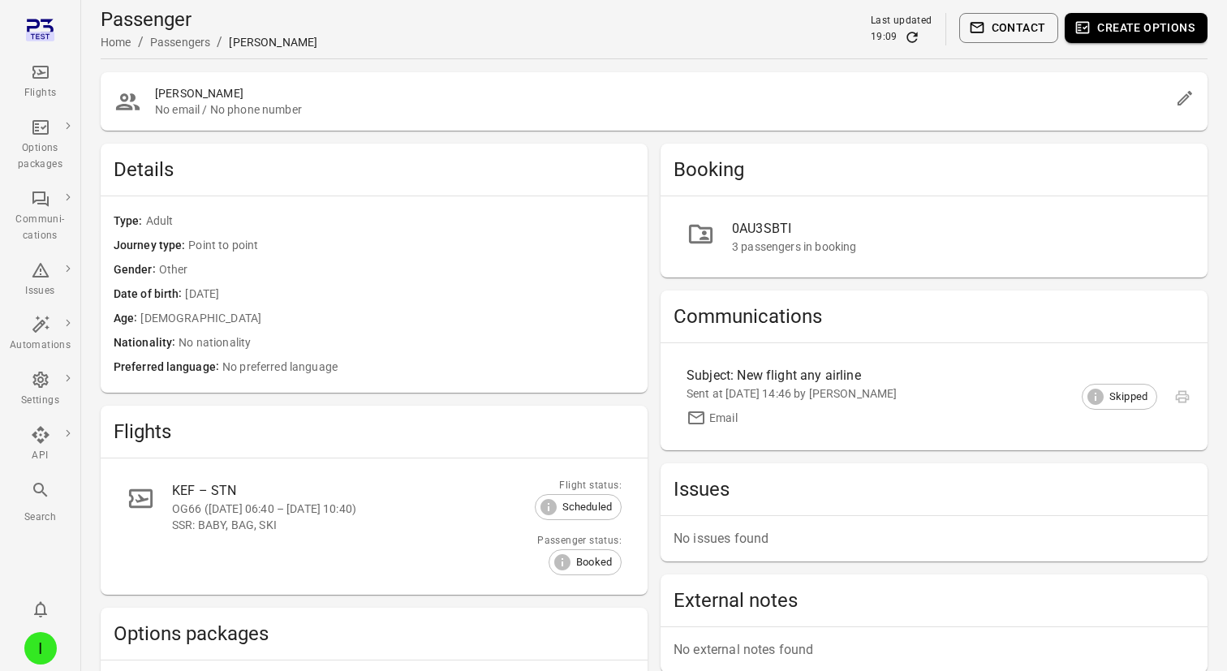
click at [394, 222] on span "Adult" at bounding box center [390, 222] width 489 height 18
click at [45, 64] on icon "Main navigation" at bounding box center [40, 71] width 19 height 19
click at [41, 71] on icon "Main navigation" at bounding box center [40, 72] width 16 height 13
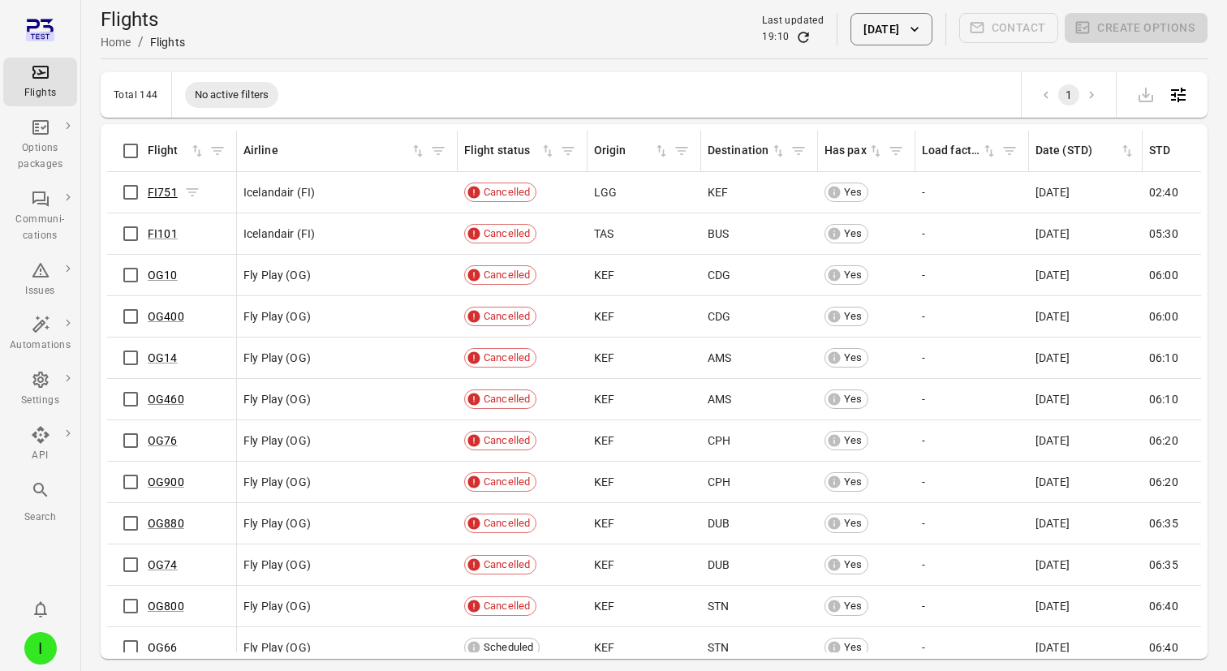
click at [161, 187] on link "FI751" at bounding box center [163, 192] width 30 height 13
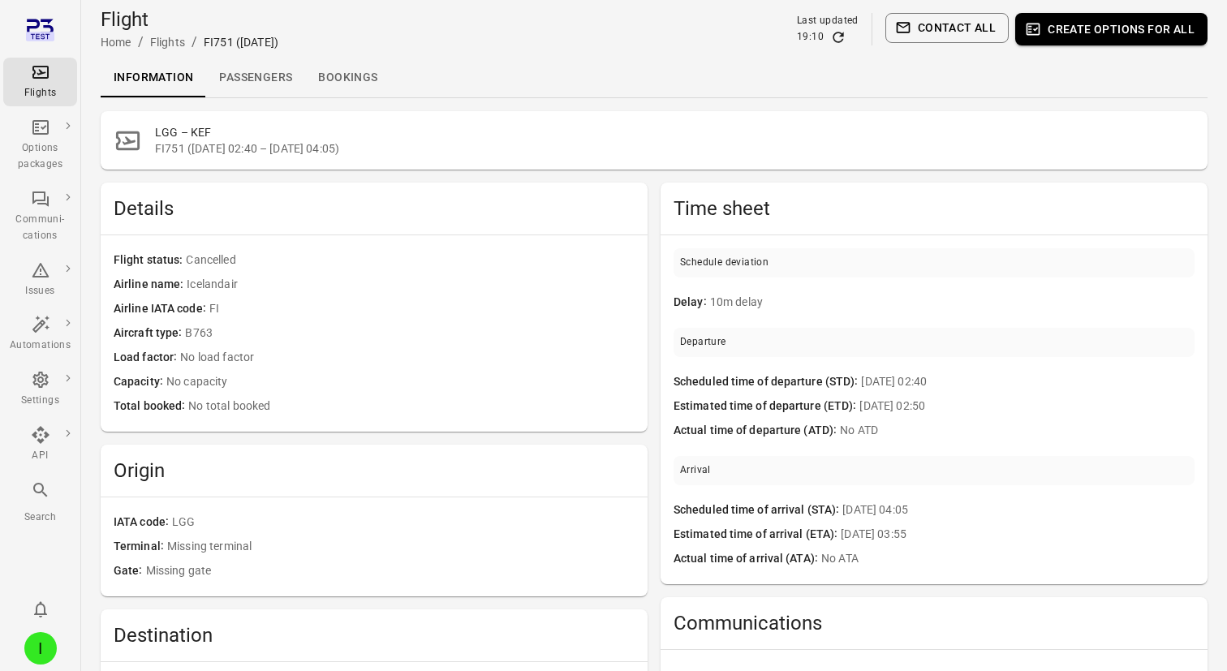
click at [935, 37] on button "Contact all" at bounding box center [946, 28] width 123 height 30
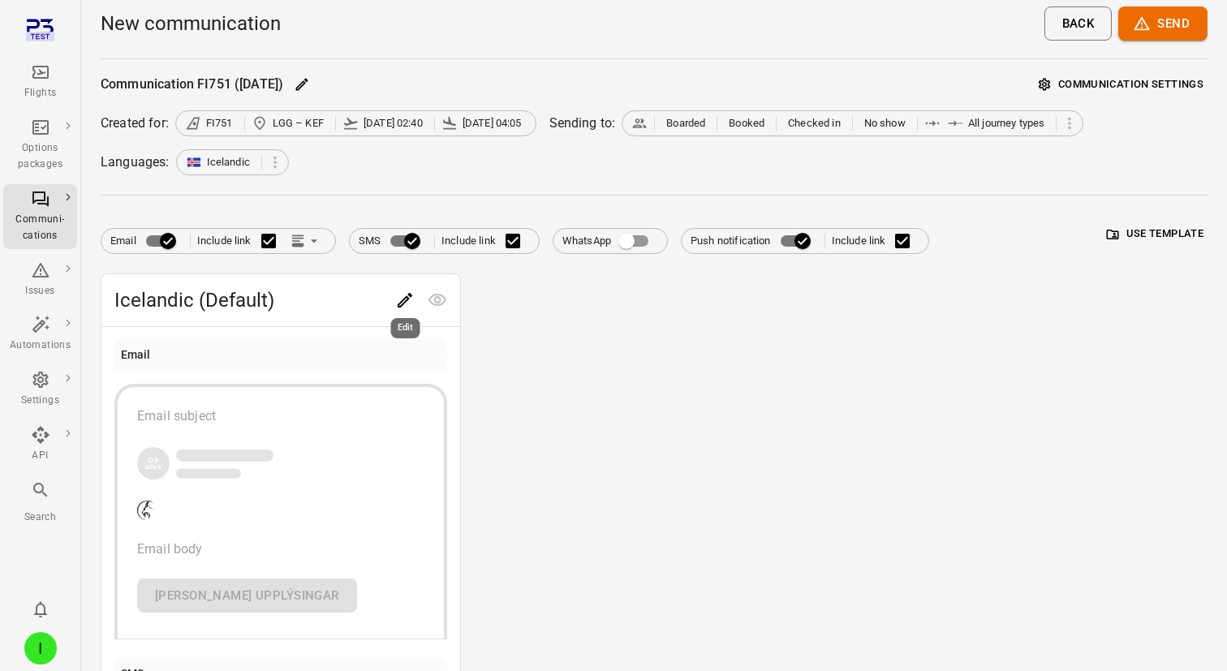
click at [406, 296] on icon "Edit" at bounding box center [405, 300] width 15 height 15
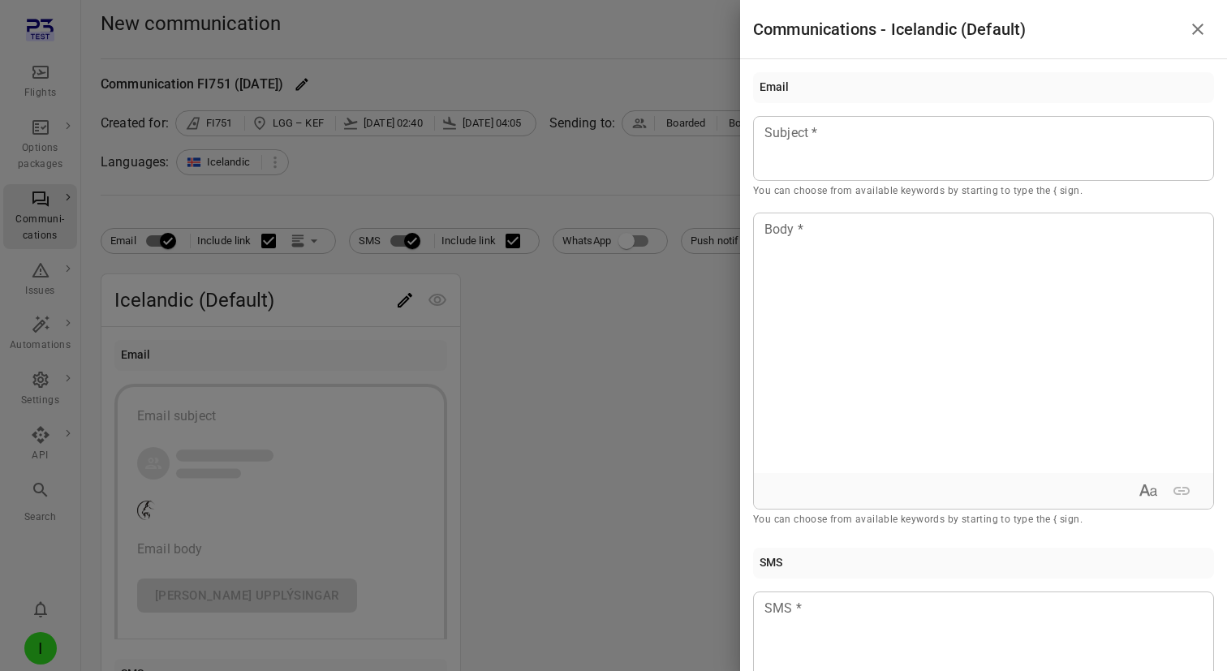
scroll to position [718, 0]
